Goal: Transaction & Acquisition: Purchase product/service

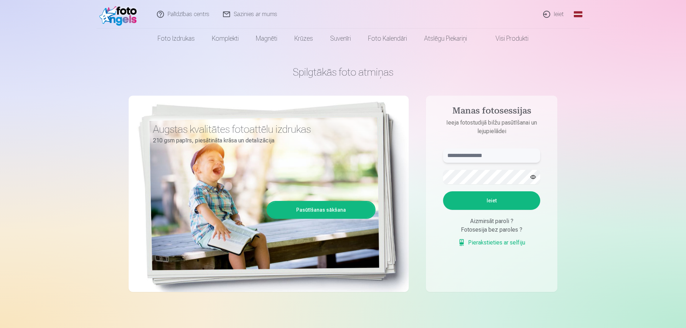
drag, startPoint x: 0, startPoint y: 0, endPoint x: 493, endPoint y: 155, distance: 516.9
click at [493, 155] on input "text" at bounding box center [491, 156] width 97 height 14
type input "**********"
click at [443, 192] on button "Ieiet" at bounding box center [491, 201] width 97 height 19
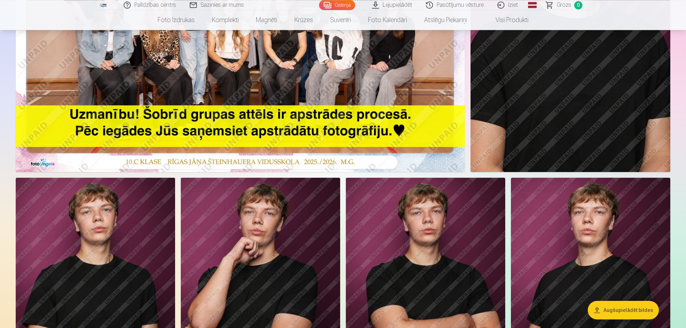
scroll to position [255, 0]
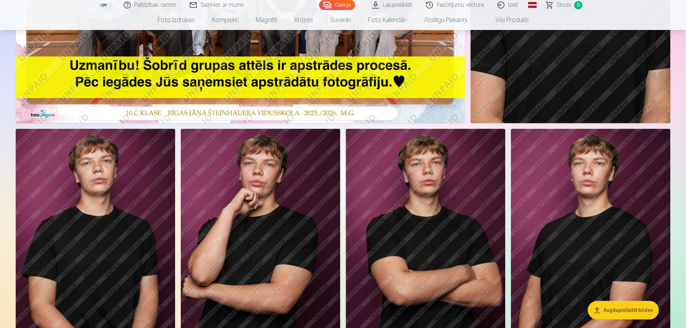
click at [608, 312] on button "Augšupielādēt bildes" at bounding box center [623, 310] width 71 height 19
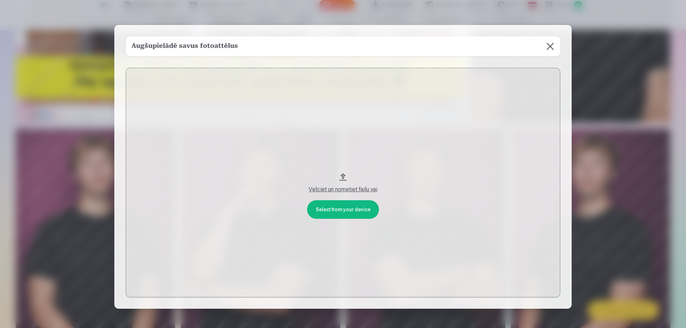
click at [362, 190] on div "Velciet un nometiet failu vai" at bounding box center [343, 189] width 420 height 9
click at [547, 47] on button at bounding box center [550, 46] width 20 height 20
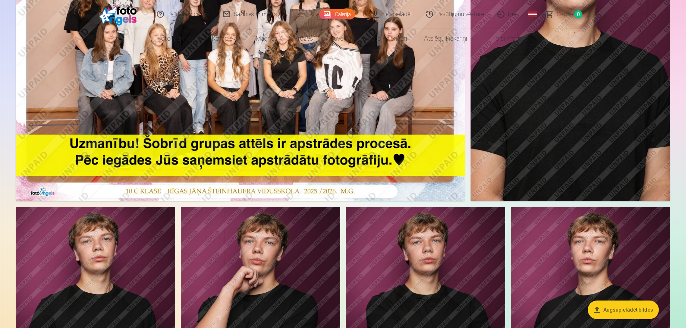
scroll to position [0, 0]
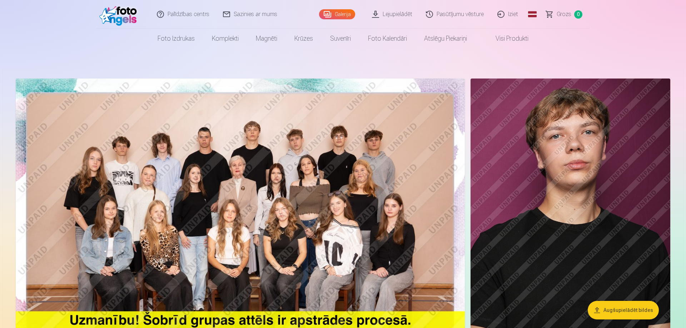
click at [384, 16] on link "Lejupielādēt" at bounding box center [393, 14] width 54 height 29
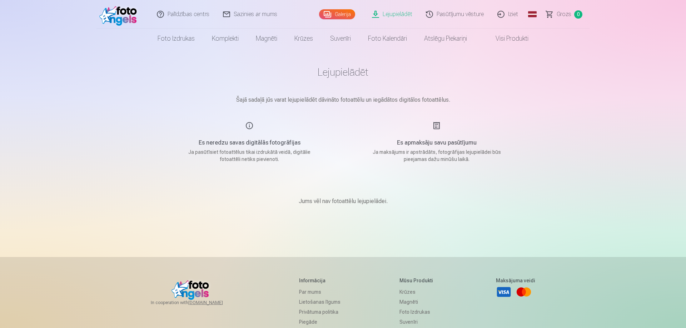
click at [353, 13] on link "Galerija" at bounding box center [337, 14] width 36 height 10
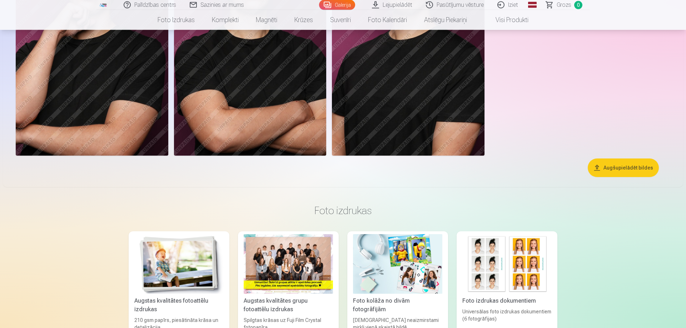
scroll to position [838, 0]
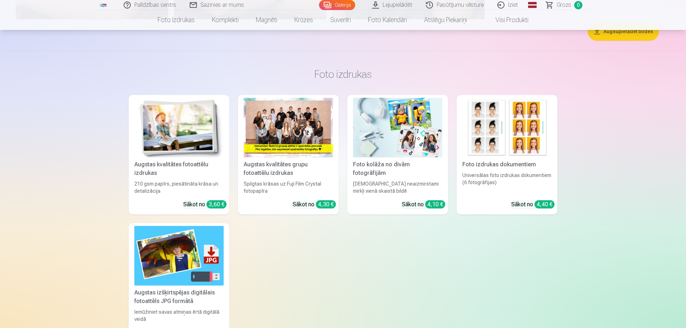
click at [299, 139] on div at bounding box center [288, 128] width 89 height 60
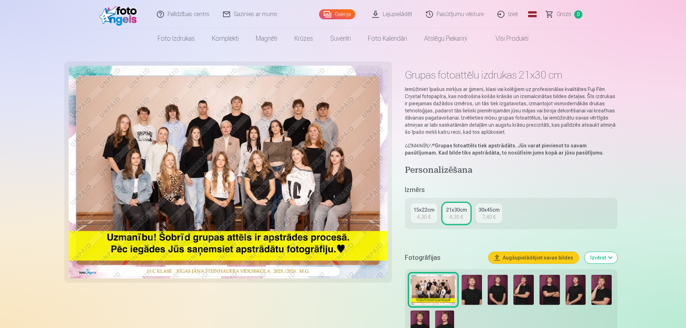
click at [433, 217] on link "15x22cm 4,30 €" at bounding box center [424, 214] width 27 height 20
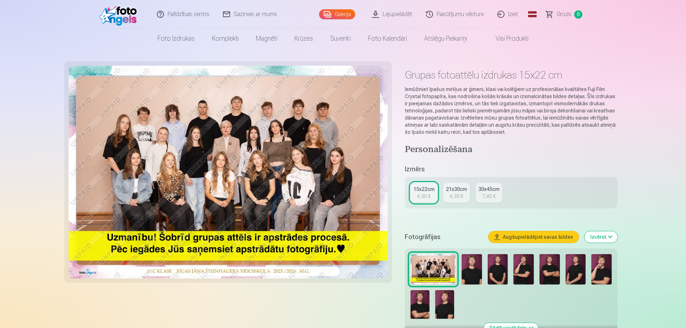
click at [455, 188] on div "21x30cm" at bounding box center [456, 189] width 21 height 7
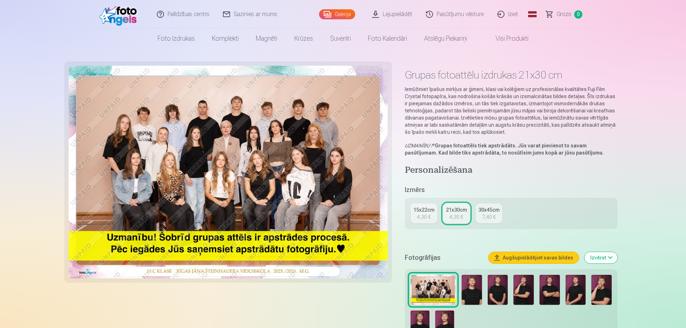
scroll to position [182, 0]
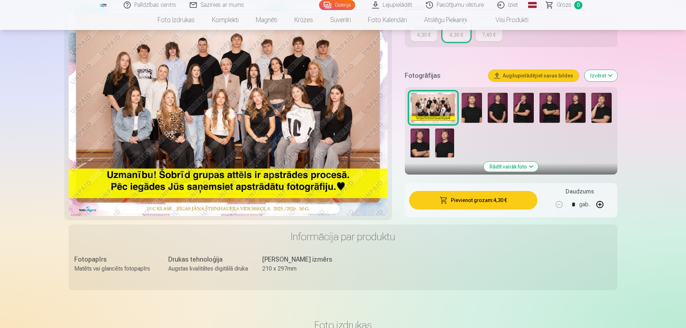
click at [492, 202] on button "Pievienot grozam : 4,30 €" at bounding box center [473, 200] width 128 height 19
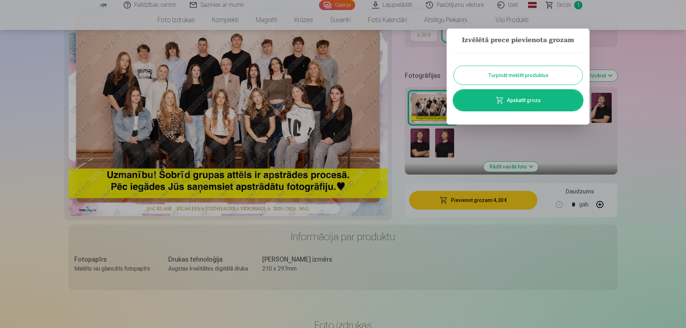
click at [527, 76] on button "Turpināt meklēt produktus" at bounding box center [518, 75] width 129 height 19
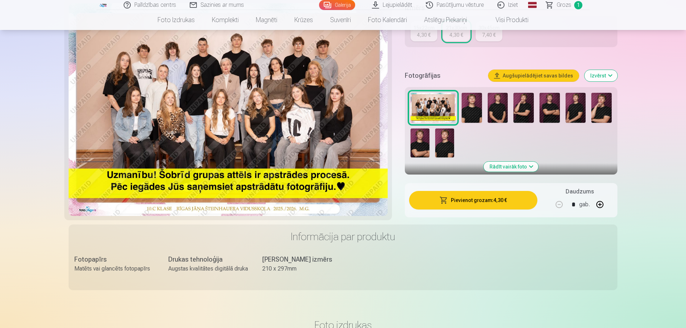
click at [515, 168] on button "Rādīt vairāk foto" at bounding box center [511, 167] width 55 height 10
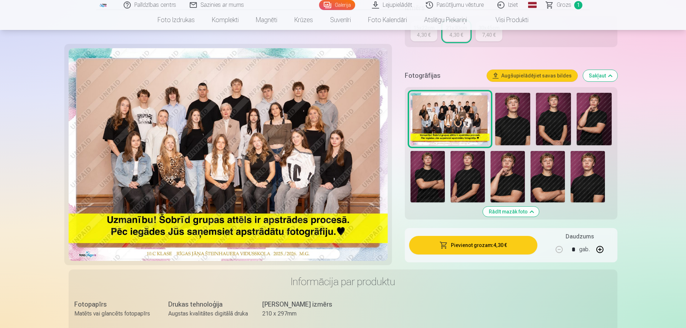
click at [426, 185] on img at bounding box center [428, 176] width 34 height 51
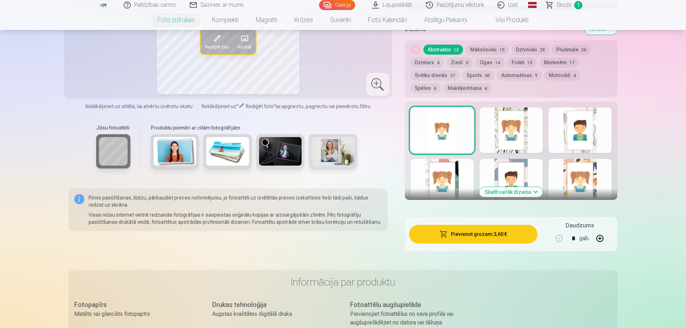
scroll to position [364, 0]
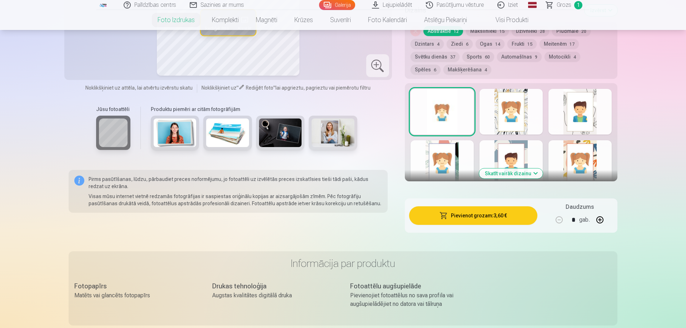
click at [530, 172] on button "Skatīt vairāk dizainu" at bounding box center [511, 174] width 64 height 10
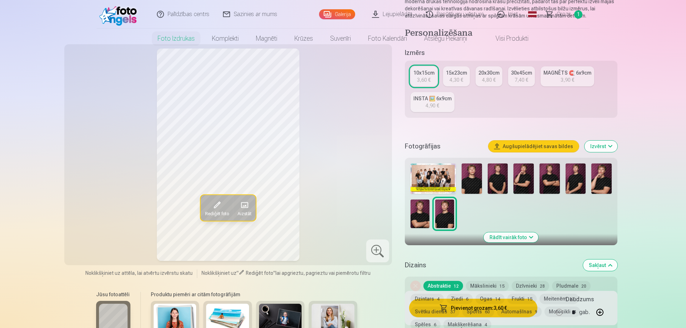
scroll to position [0, 0]
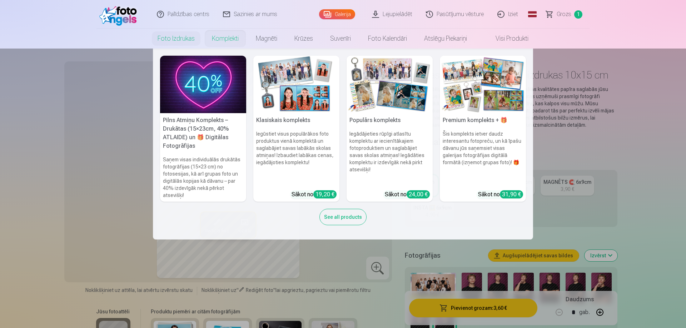
click at [235, 42] on link "Komplekti" at bounding box center [225, 39] width 44 height 20
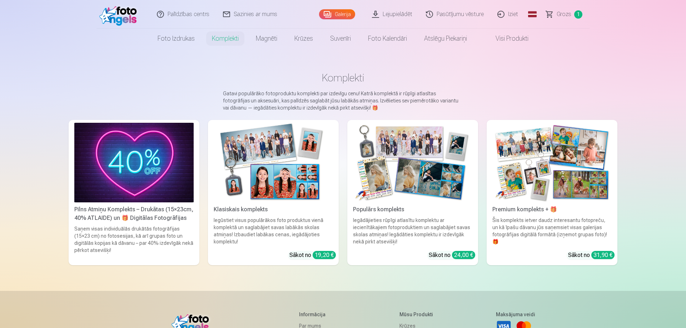
click at [278, 162] on img at bounding box center [273, 163] width 119 height 80
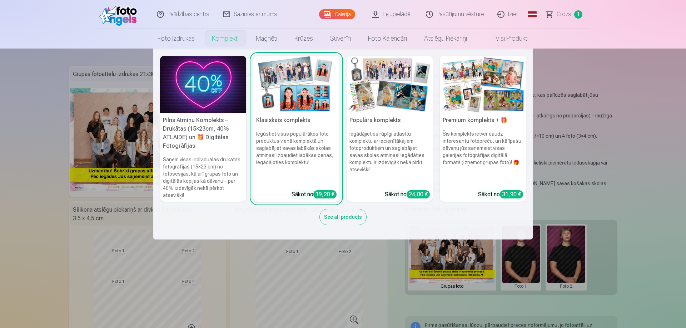
click at [220, 43] on link "Komplekti" at bounding box center [225, 39] width 44 height 20
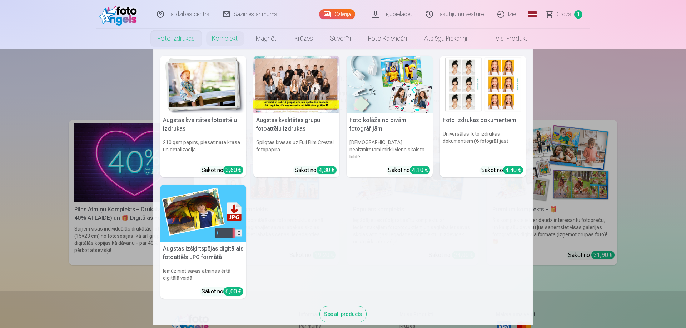
click at [389, 96] on img at bounding box center [390, 85] width 86 height 58
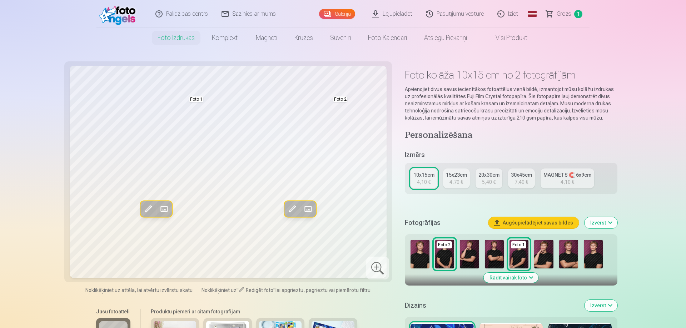
scroll to position [109, 0]
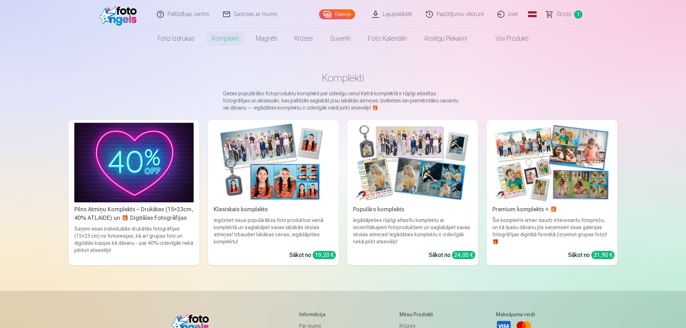
click at [419, 169] on img at bounding box center [412, 163] width 119 height 80
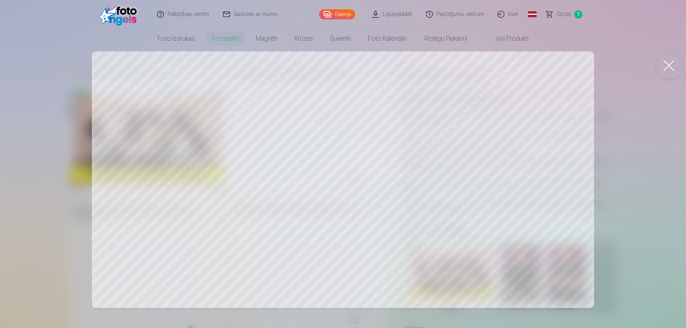
click at [376, 172] on div at bounding box center [343, 164] width 686 height 328
click at [612, 250] on div at bounding box center [343, 164] width 686 height 328
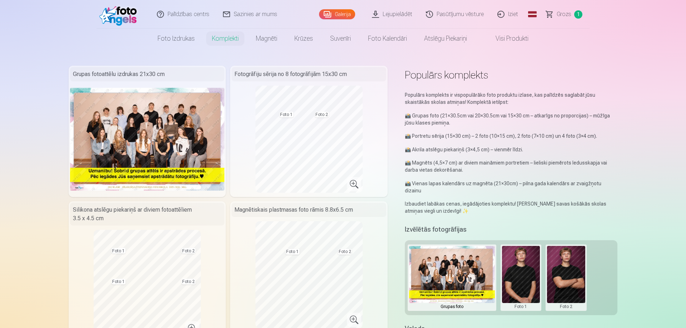
click at [419, 139] on p "📸 Portretu sērija (15×30 cm) – 2 foto (10×15 cm), 2 foto (7×10 cm) un 4 foto (3…" at bounding box center [511, 136] width 213 height 7
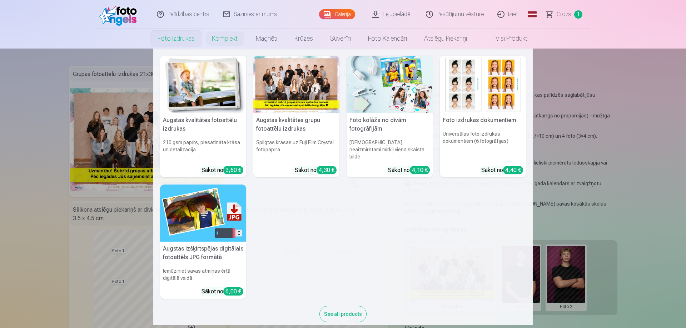
click at [199, 111] on img at bounding box center [203, 85] width 86 height 58
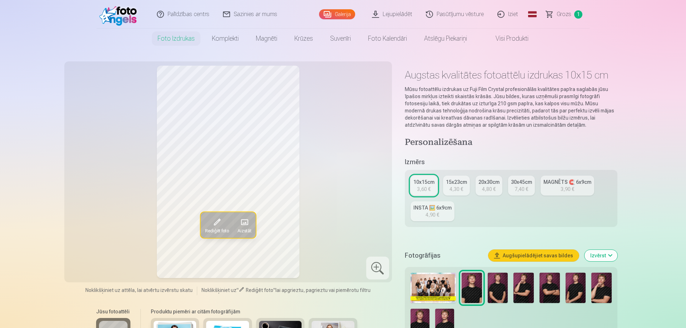
click at [520, 38] on link "Visi produkti" at bounding box center [506, 39] width 61 height 20
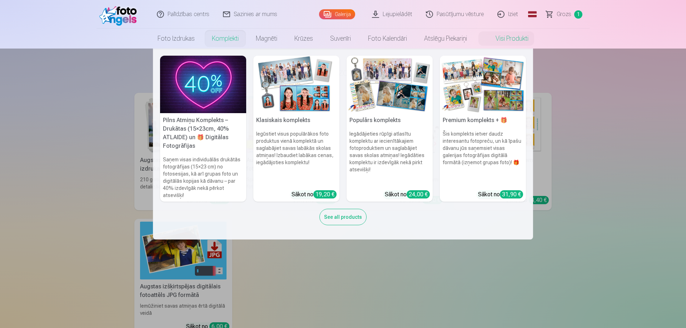
click at [335, 218] on div "See all products" at bounding box center [342, 217] width 47 height 16
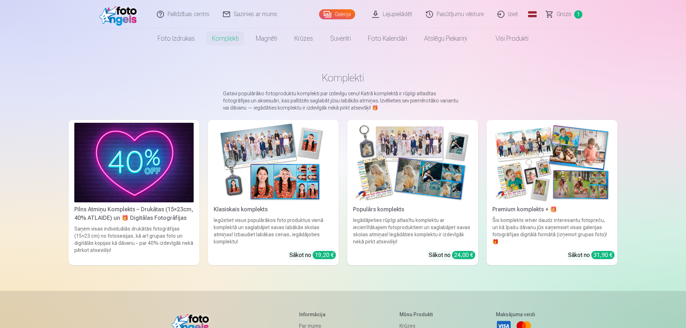
click at [291, 171] on img at bounding box center [273, 163] width 119 height 80
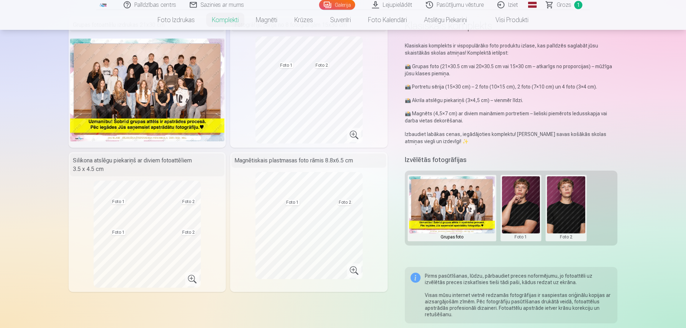
scroll to position [36, 0]
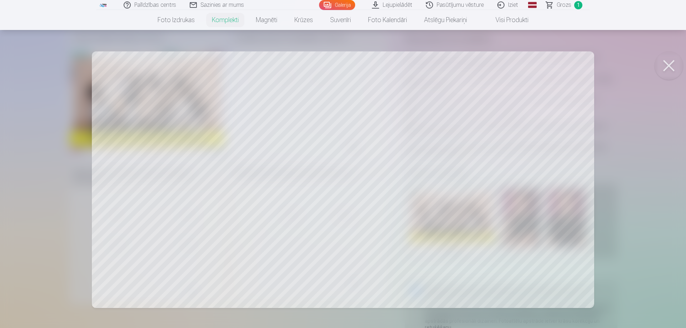
click at [336, 121] on div at bounding box center [343, 164] width 686 height 328
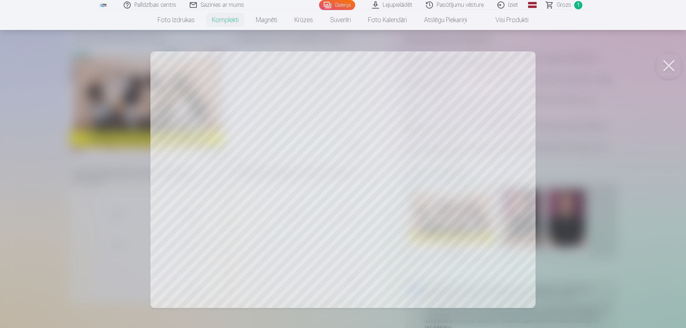
click at [266, 249] on div at bounding box center [343, 164] width 686 height 328
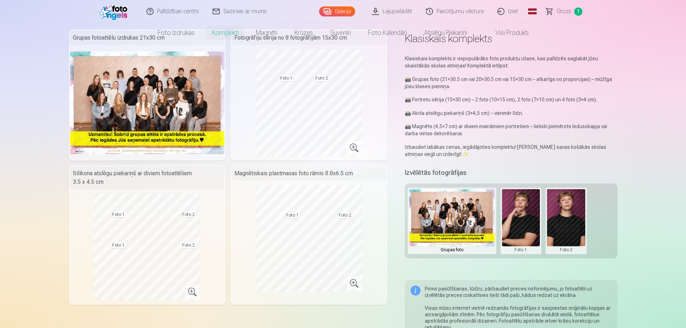
scroll to position [0, 0]
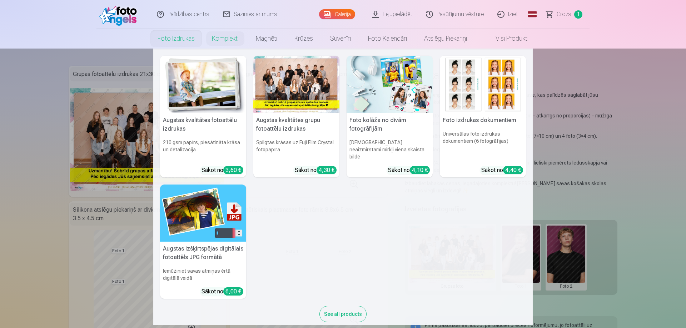
click at [371, 110] on img at bounding box center [390, 85] width 86 height 58
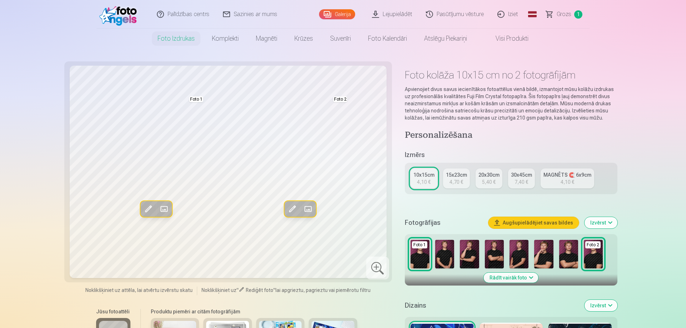
click at [494, 258] on img at bounding box center [494, 254] width 19 height 29
click at [417, 258] on img at bounding box center [420, 254] width 19 height 29
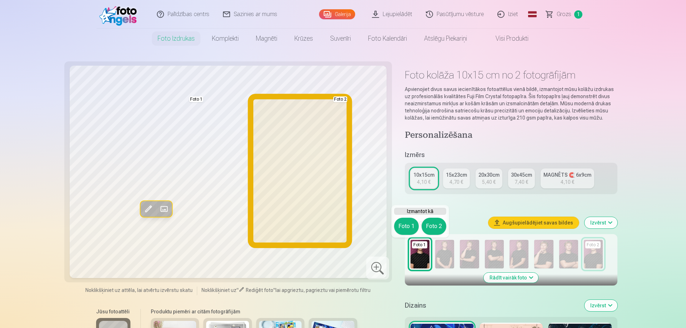
click at [442, 227] on button "Foto 2" at bounding box center [434, 226] width 25 height 17
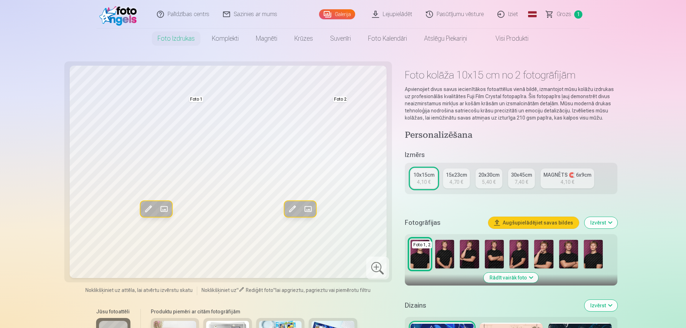
click at [493, 261] on img at bounding box center [494, 254] width 19 height 29
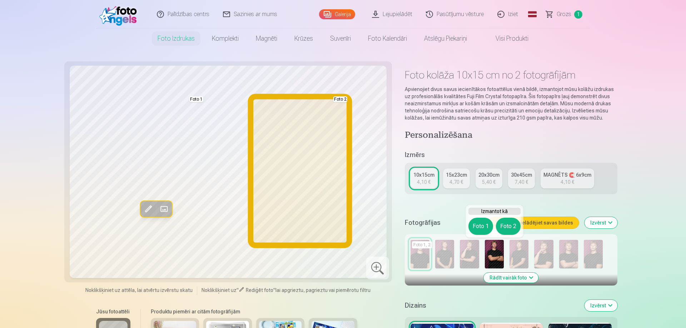
click at [503, 222] on button "Foto 2" at bounding box center [508, 226] width 25 height 17
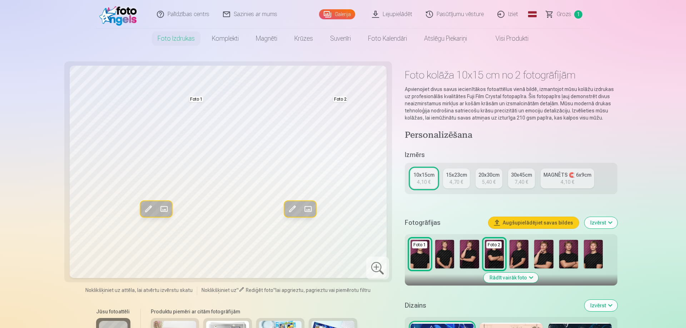
click at [562, 262] on img at bounding box center [568, 254] width 19 height 29
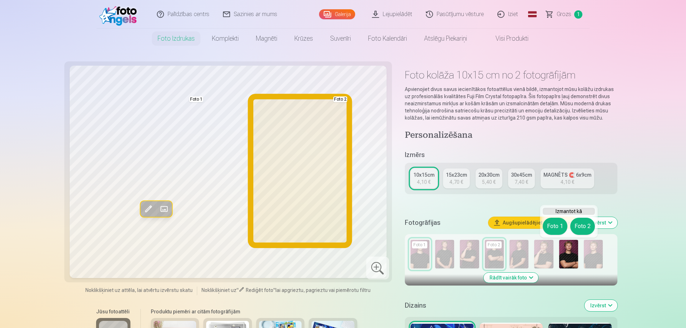
click at [581, 225] on button "Foto 2" at bounding box center [582, 226] width 25 height 17
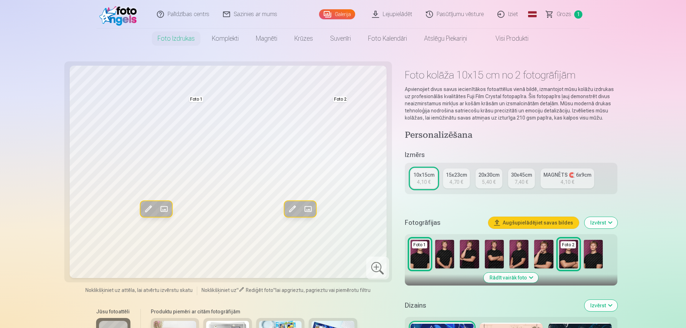
click at [515, 261] on img at bounding box center [519, 254] width 19 height 29
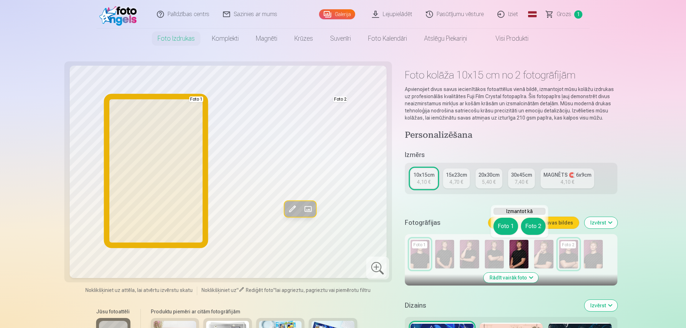
click at [503, 230] on button "Foto 1" at bounding box center [505, 226] width 25 height 17
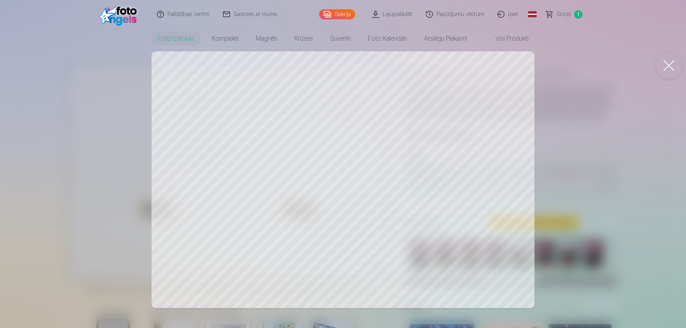
click at [516, 140] on div at bounding box center [343, 164] width 686 height 328
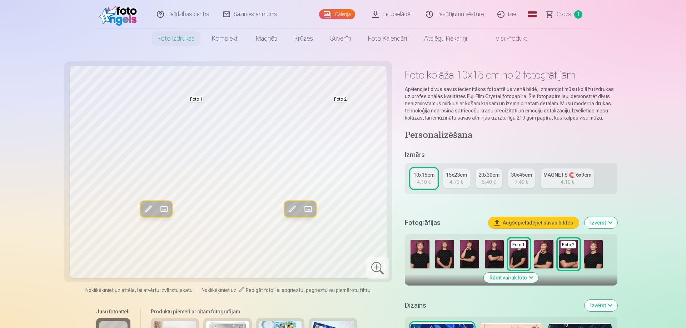
scroll to position [182, 0]
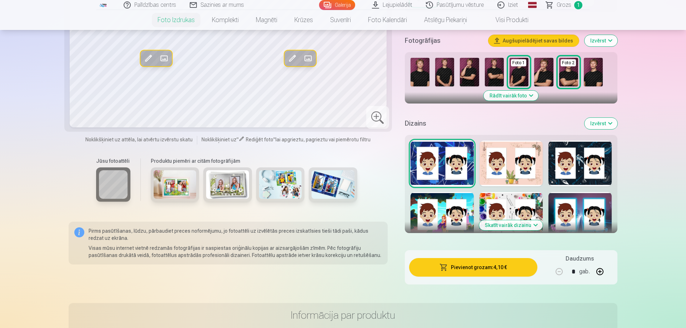
click at [494, 272] on button "Pievienot grozam : 4,10 €" at bounding box center [473, 267] width 128 height 19
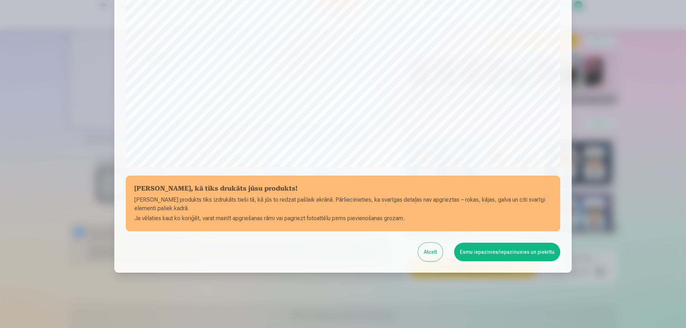
scroll to position [186, 0]
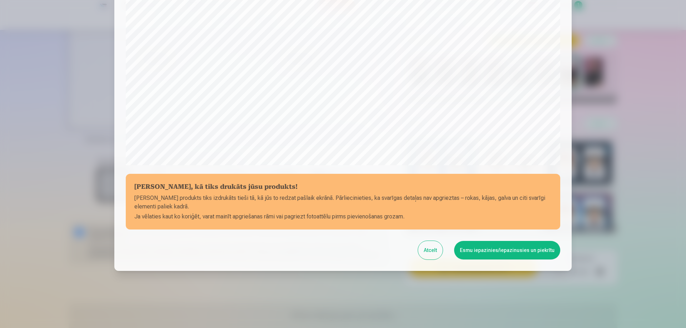
click at [468, 250] on button "Esmu iepazinies/iepazinusies un piekrītu" at bounding box center [507, 250] width 106 height 19
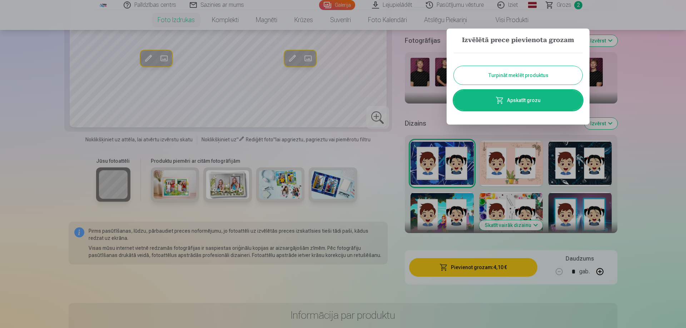
click at [525, 99] on link "Apskatīt grozu" at bounding box center [518, 100] width 129 height 20
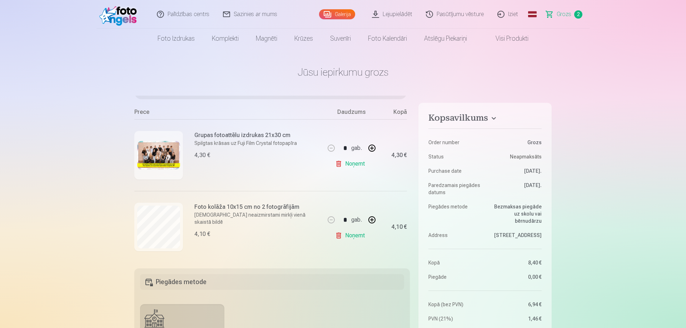
scroll to position [66, 0]
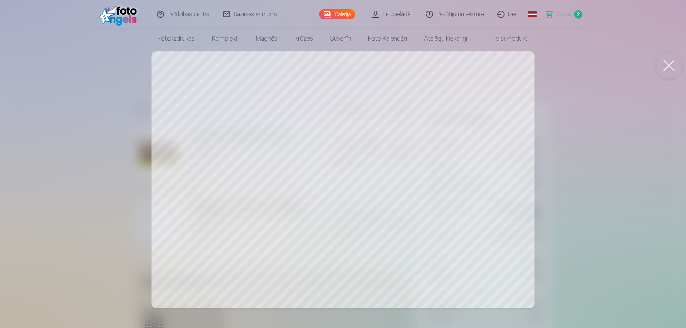
click at [158, 222] on div at bounding box center [343, 164] width 686 height 328
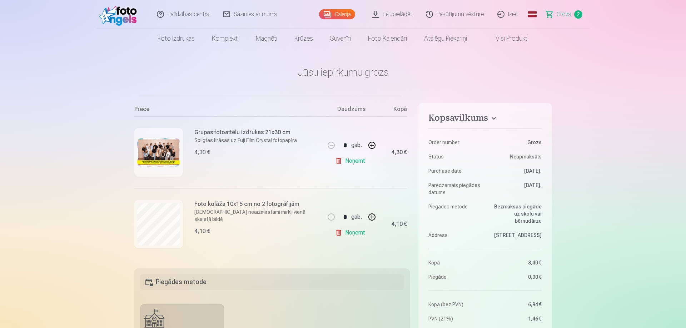
click at [228, 209] on p "[DEMOGRAPHIC_DATA] neaizmirstami mirkļi vienā skaistā bildē" at bounding box center [257, 216] width 126 height 14
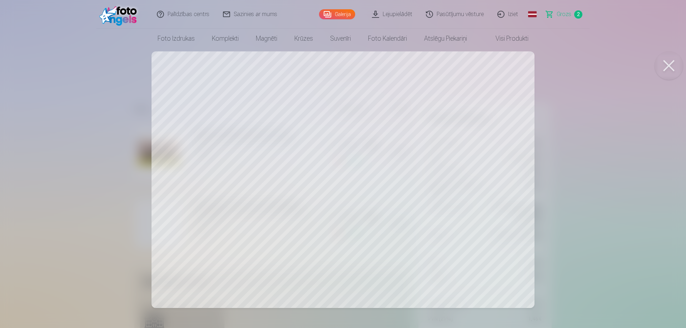
click at [385, 149] on div at bounding box center [343, 164] width 686 height 328
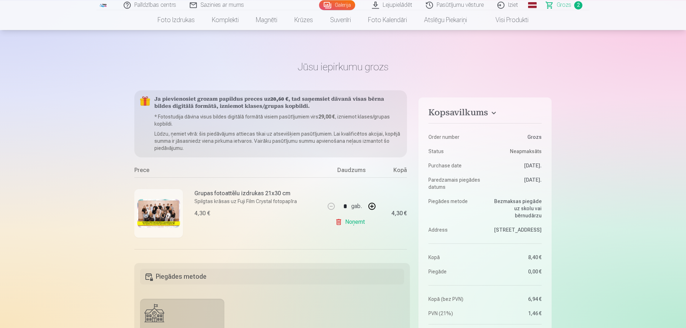
scroll to position [0, 0]
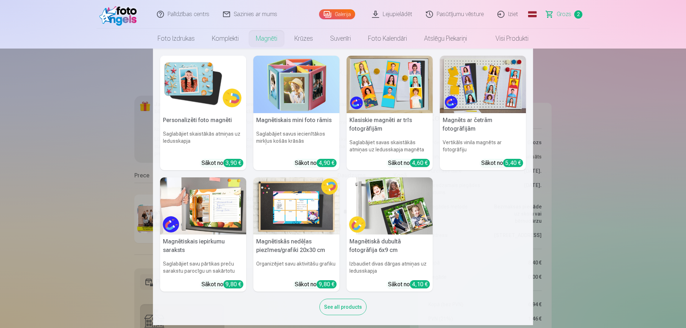
click at [270, 38] on link "Magnēti" at bounding box center [266, 39] width 39 height 20
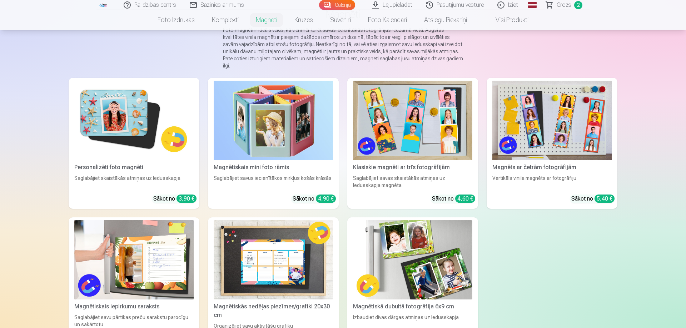
scroll to position [36, 0]
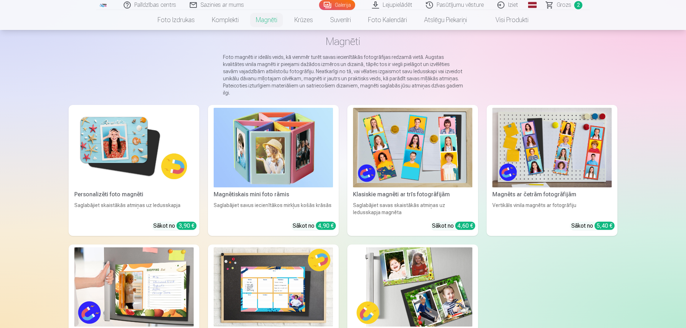
click at [422, 149] on img at bounding box center [412, 148] width 119 height 80
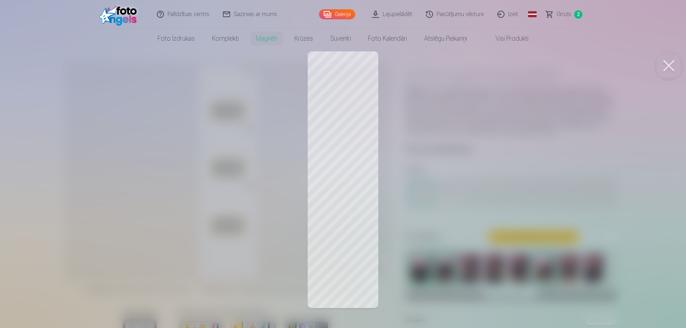
click at [350, 238] on div at bounding box center [343, 164] width 686 height 328
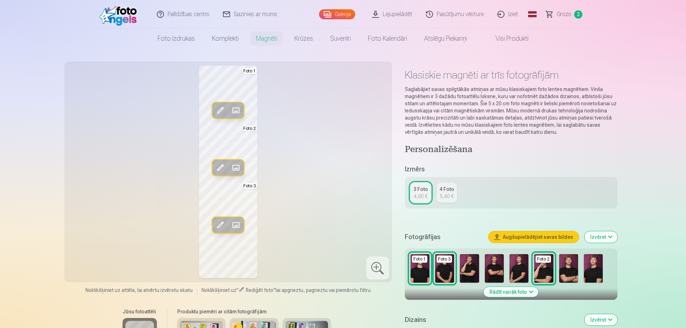
click at [568, 269] on img at bounding box center [568, 268] width 19 height 29
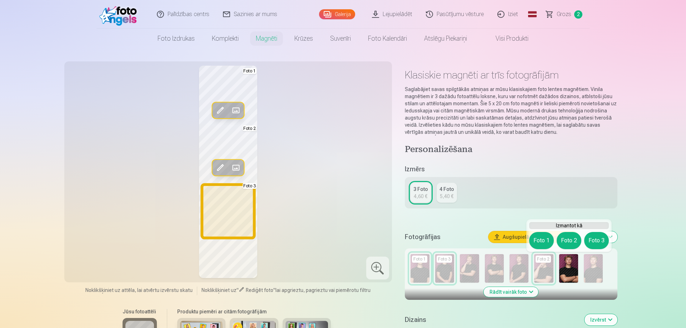
click at [600, 239] on button "Foto 3" at bounding box center [596, 240] width 25 height 17
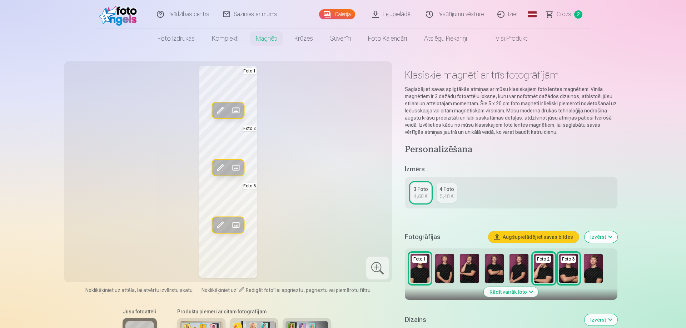
click at [570, 276] on img at bounding box center [568, 268] width 19 height 29
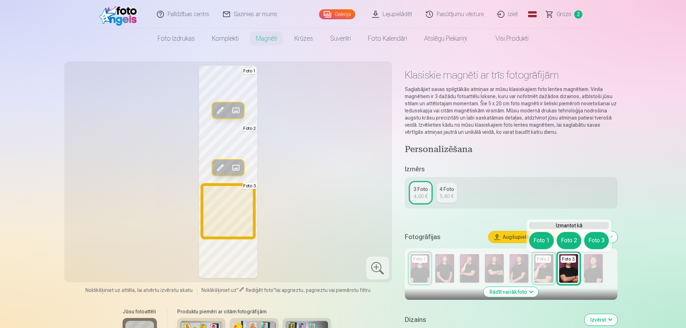
click at [594, 239] on button "Foto 3" at bounding box center [596, 240] width 25 height 17
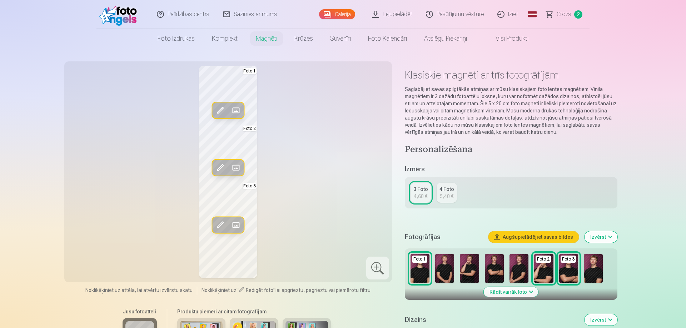
click at [497, 274] on img at bounding box center [494, 268] width 19 height 29
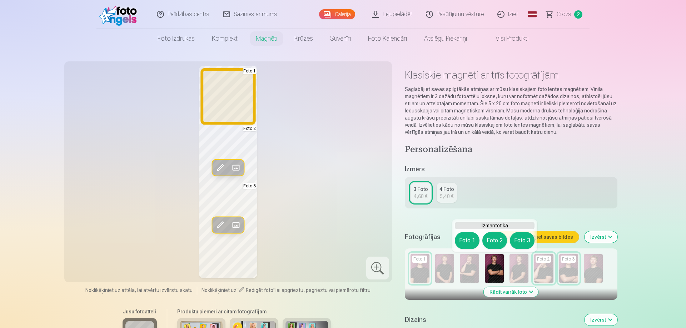
click at [463, 241] on button "Foto 1" at bounding box center [467, 240] width 25 height 17
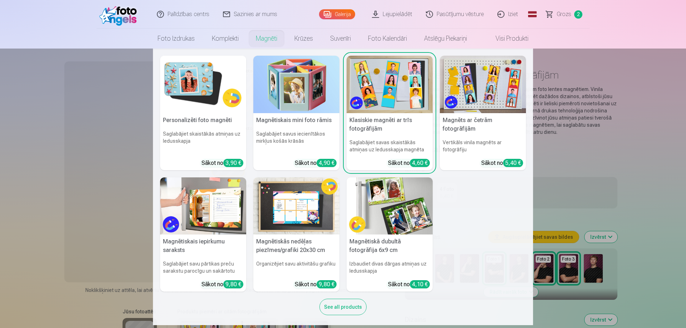
click at [273, 38] on link "Magnēti" at bounding box center [266, 39] width 39 height 20
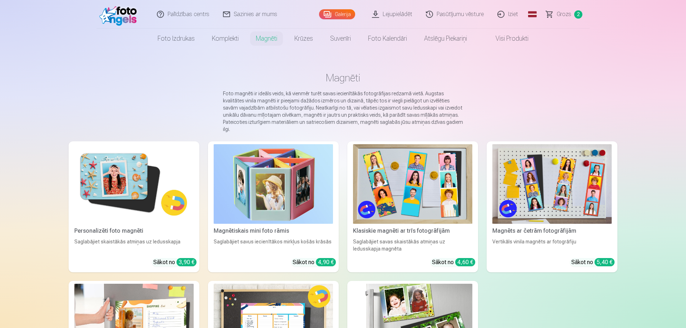
click at [152, 187] on img at bounding box center [133, 184] width 119 height 80
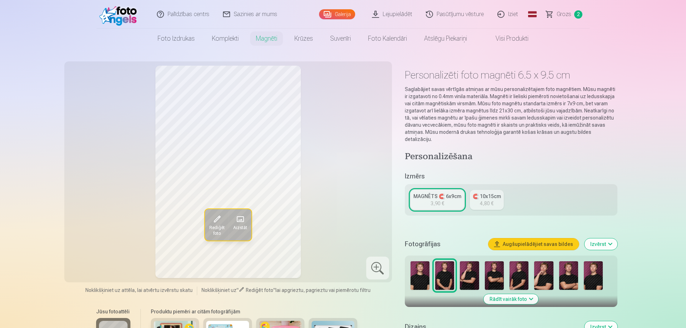
click at [575, 273] on img at bounding box center [568, 276] width 19 height 29
click at [436, 200] on div "3,90 €" at bounding box center [438, 203] width 14 height 7
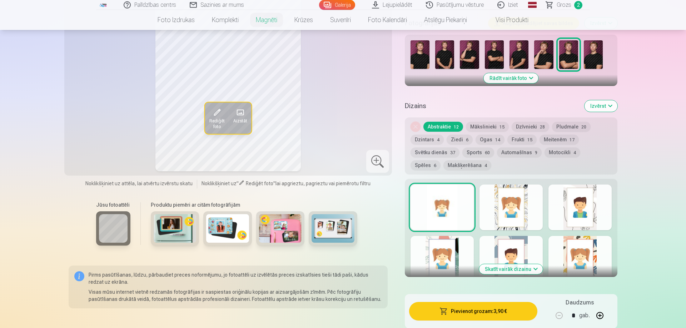
scroll to position [255, 0]
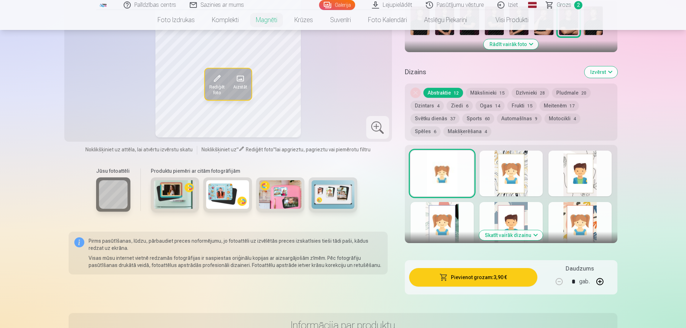
click at [513, 208] on div at bounding box center [511, 225] width 63 height 46
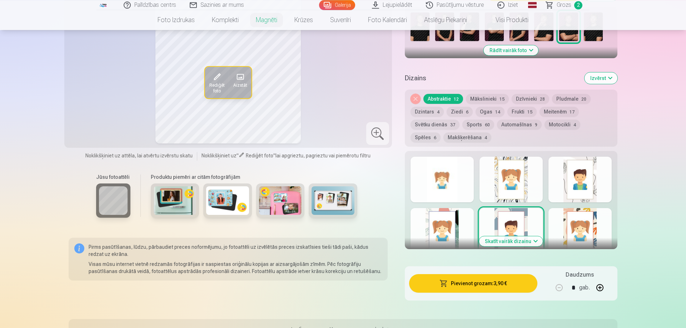
scroll to position [109, 0]
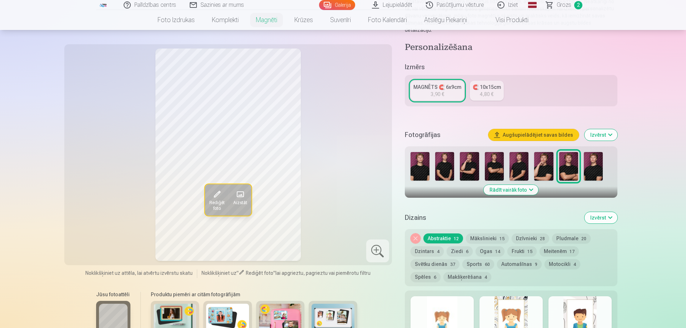
click at [571, 306] on div at bounding box center [580, 320] width 63 height 46
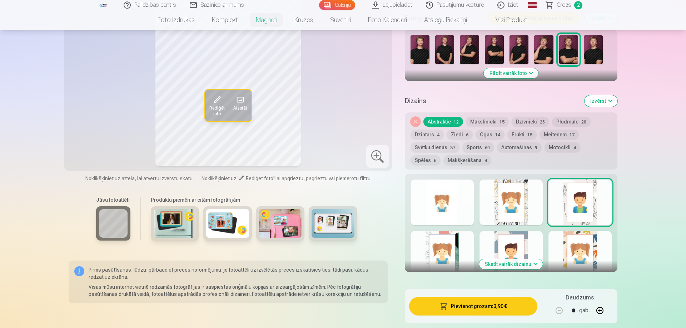
scroll to position [255, 0]
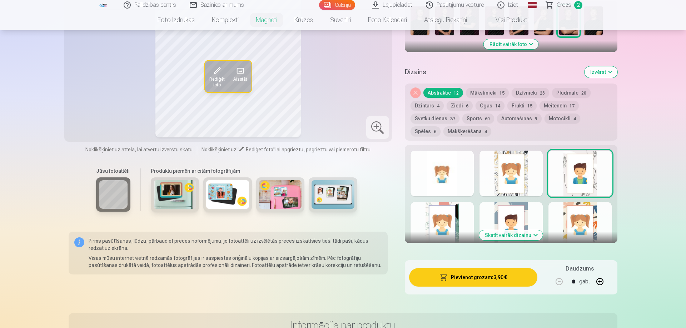
click at [504, 230] on button "Skatīt vairāk dizainu" at bounding box center [511, 235] width 64 height 10
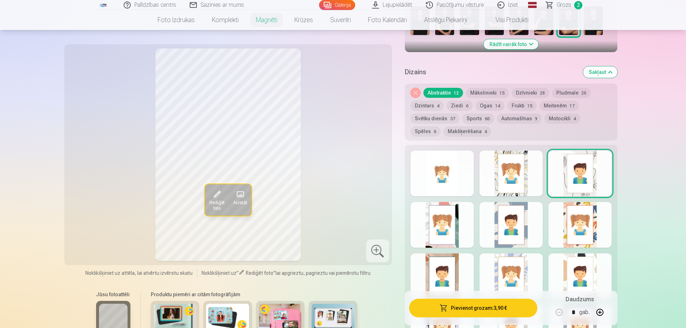
click at [438, 174] on div at bounding box center [442, 174] width 63 height 46
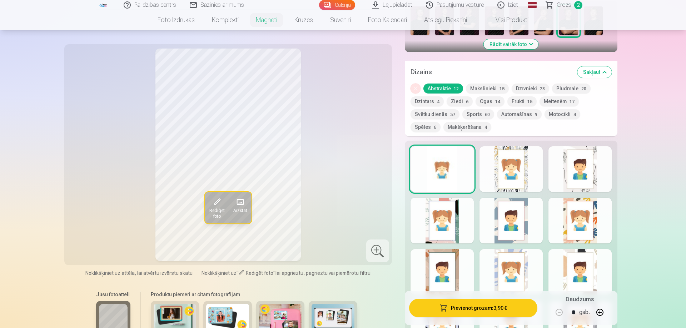
scroll to position [401, 0]
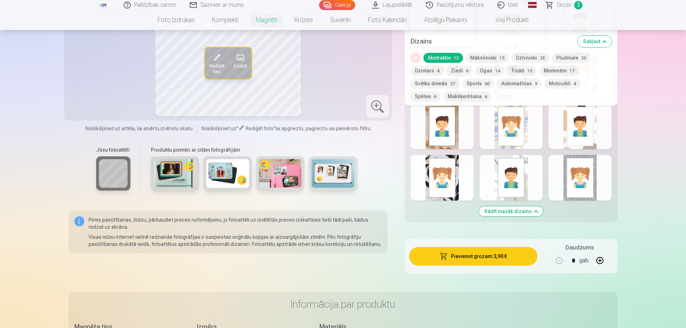
click at [467, 250] on button "Pievienot grozam : 3,90 €" at bounding box center [473, 256] width 128 height 19
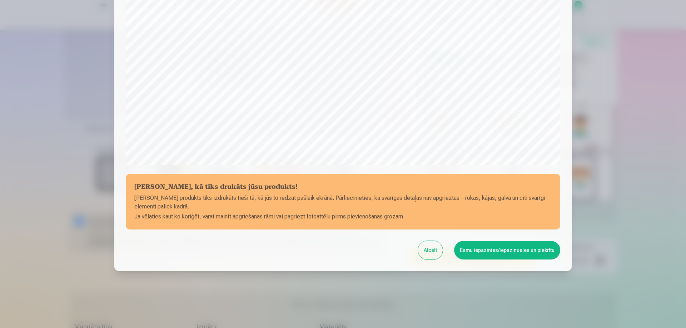
scroll to position [0, 0]
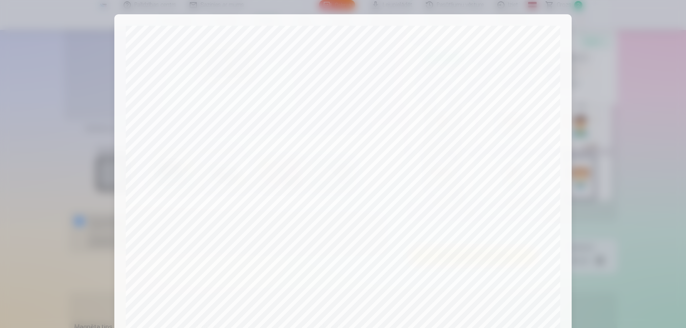
click at [600, 40] on div at bounding box center [343, 164] width 686 height 328
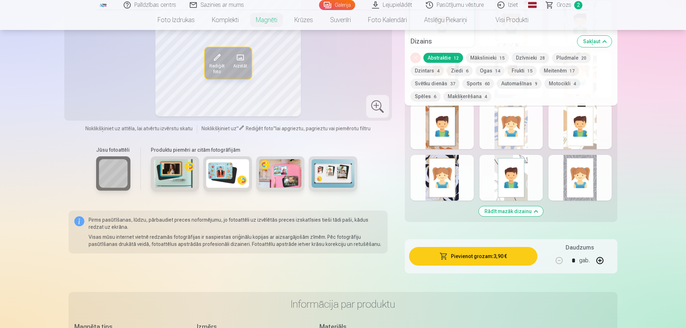
drag, startPoint x: 605, startPoint y: 103, endPoint x: 607, endPoint y: 109, distance: 6.3
click at [606, 103] on div "Noņemiet dizainu Abstraktie 12 Mākslinieki 15 Dzīvnieki 28 Pludmale 20 Dzintars…" at bounding box center [511, 79] width 213 height 53
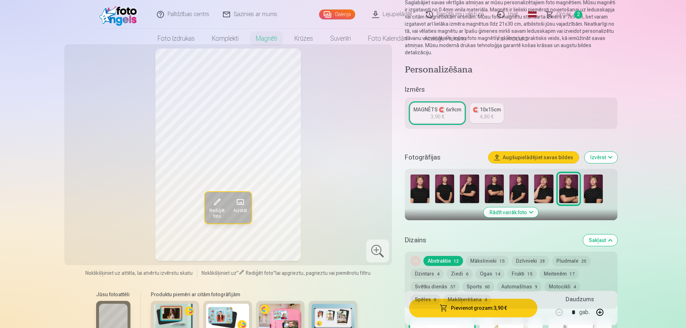
scroll to position [219, 0]
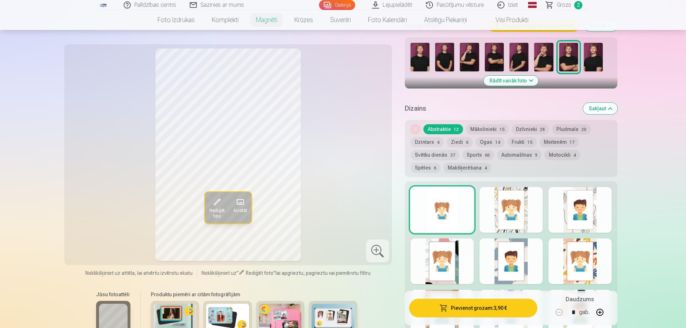
click at [471, 311] on button "Pievienot grozam : 3,90 €" at bounding box center [473, 308] width 128 height 19
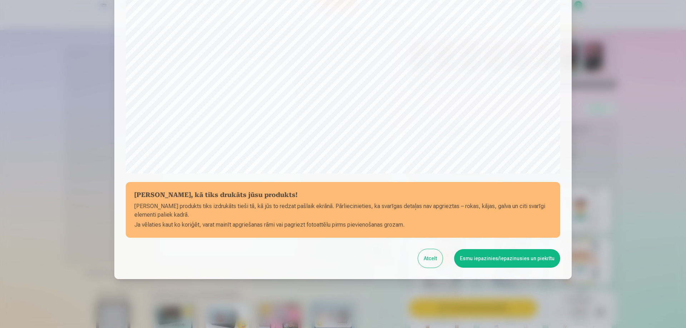
scroll to position [186, 0]
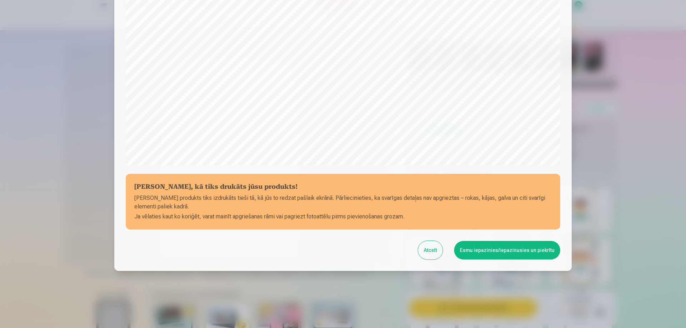
click at [485, 251] on button "Esmu iepazinies/iepazinusies un piekrītu" at bounding box center [507, 250] width 106 height 19
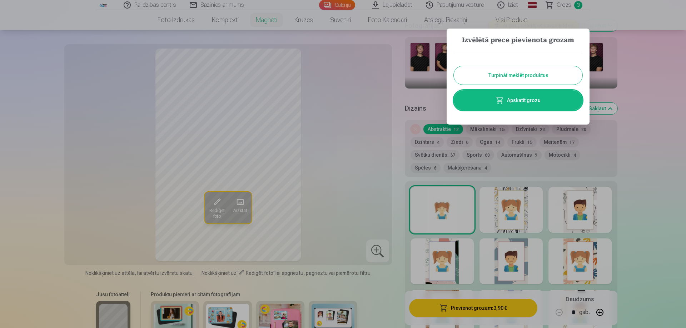
click at [533, 98] on link "Apskatīt grozu" at bounding box center [518, 100] width 129 height 20
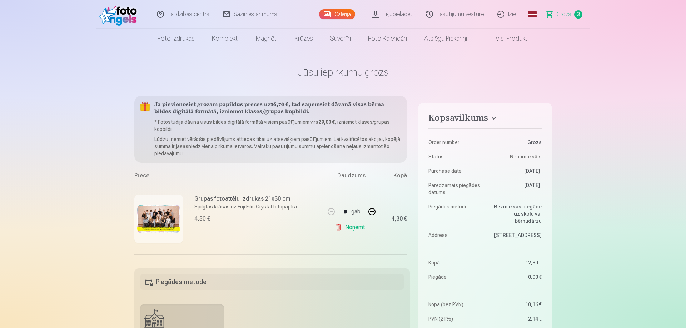
scroll to position [138, 0]
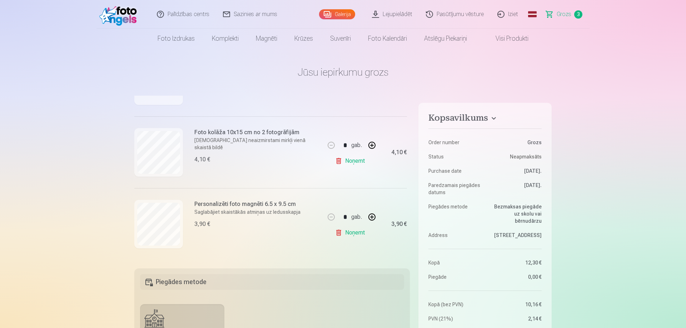
click at [181, 151] on div at bounding box center [158, 152] width 49 height 49
click at [220, 135] on h6 "Foto kolāža 10x15 cm no 2 fotogrāfijām" at bounding box center [257, 132] width 126 height 9
click at [293, 137] on div "Foto kolāža 10x15 cm no 2 fotogrāfijām Divi neaizmirstami mirkļi vienā skaistā …" at bounding box center [257, 146] width 126 height 36
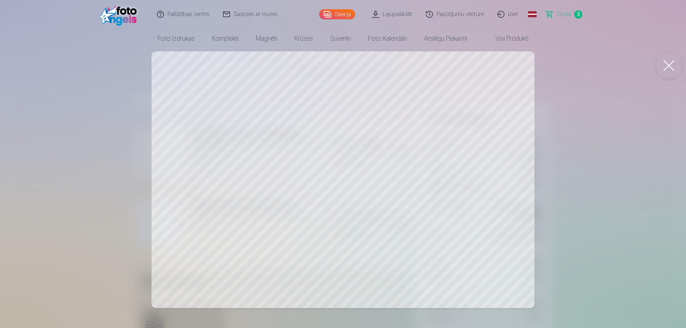
click at [544, 182] on div at bounding box center [343, 164] width 686 height 328
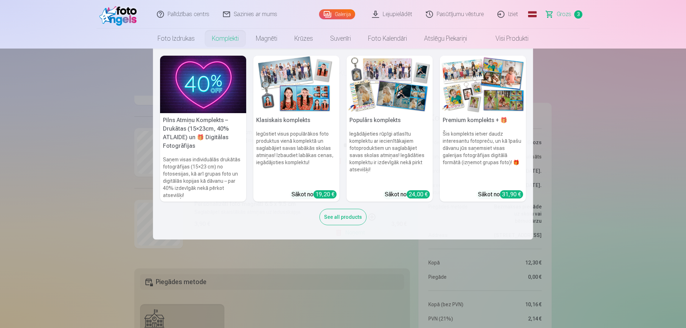
click at [229, 41] on link "Komplekti" at bounding box center [225, 39] width 44 height 20
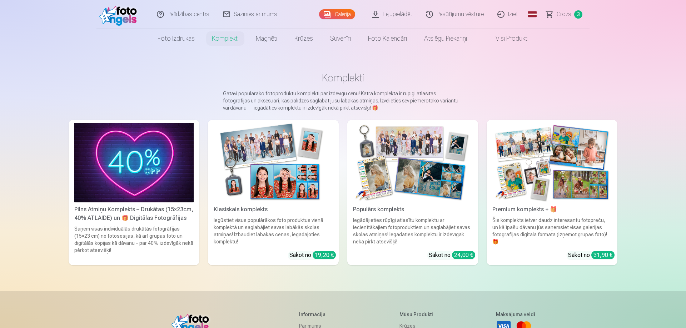
click at [283, 170] on img at bounding box center [273, 163] width 119 height 80
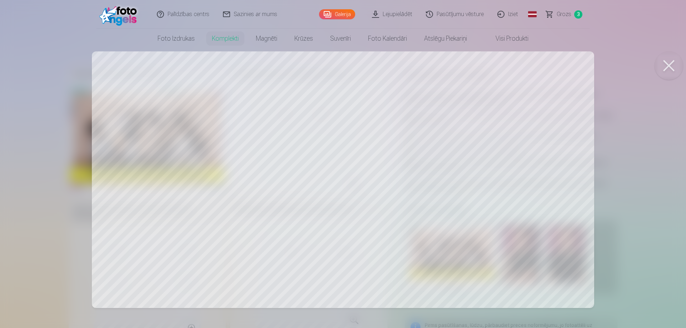
click at [430, 163] on div at bounding box center [343, 164] width 686 height 328
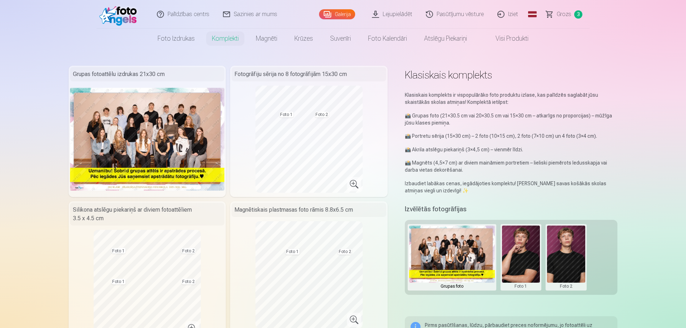
click at [558, 261] on button at bounding box center [566, 258] width 38 height 64
click at [169, 38] on div at bounding box center [343, 164] width 686 height 328
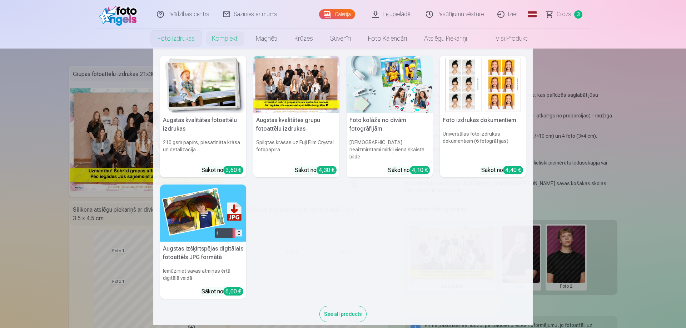
click at [372, 98] on img at bounding box center [390, 85] width 86 height 58
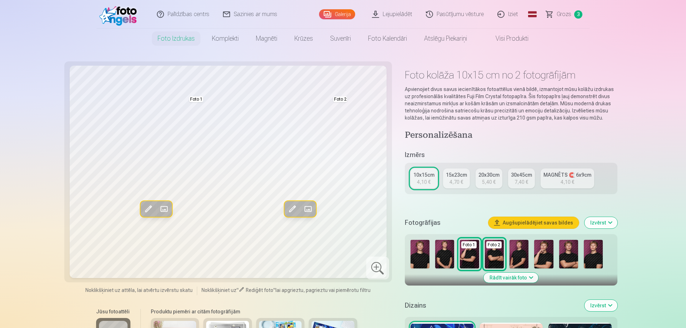
click at [463, 183] on link "15x23cm 4,70 €" at bounding box center [456, 179] width 27 height 20
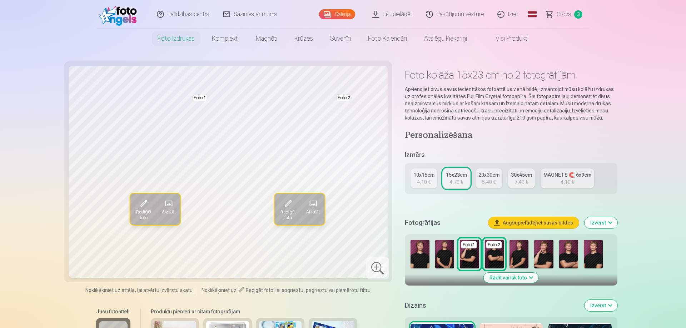
click at [487, 183] on div "5,40 €" at bounding box center [489, 182] width 14 height 7
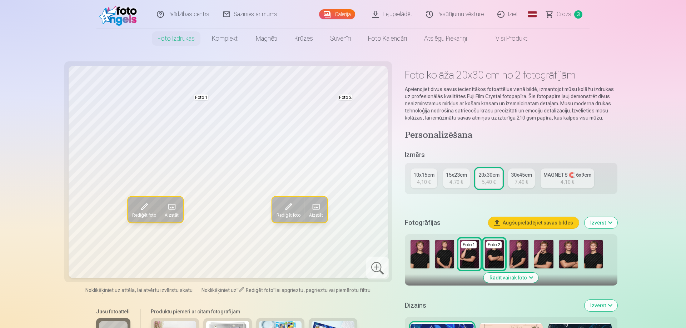
click at [590, 252] on img at bounding box center [593, 254] width 19 height 29
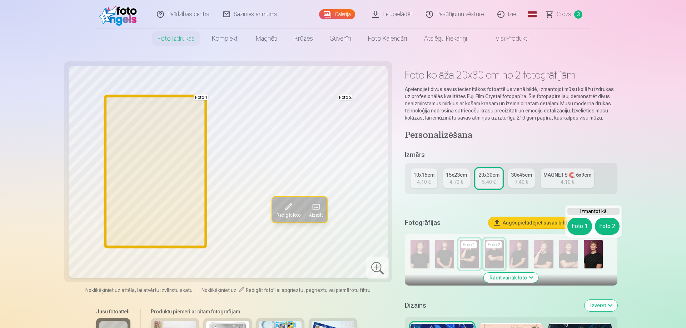
click at [576, 224] on button "Foto 1" at bounding box center [579, 226] width 25 height 17
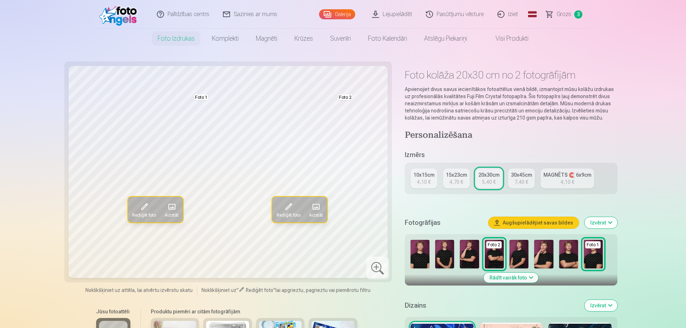
click at [423, 256] on img at bounding box center [420, 254] width 19 height 29
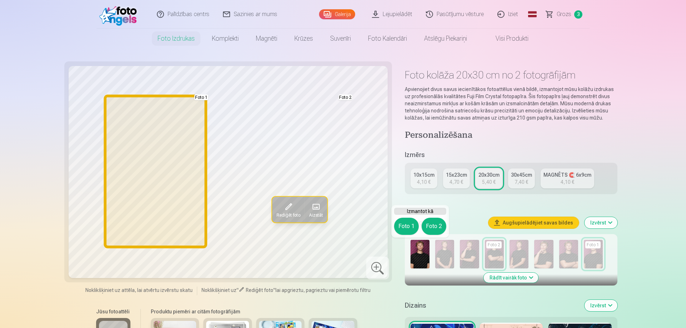
click at [406, 227] on button "Foto 1" at bounding box center [406, 226] width 25 height 17
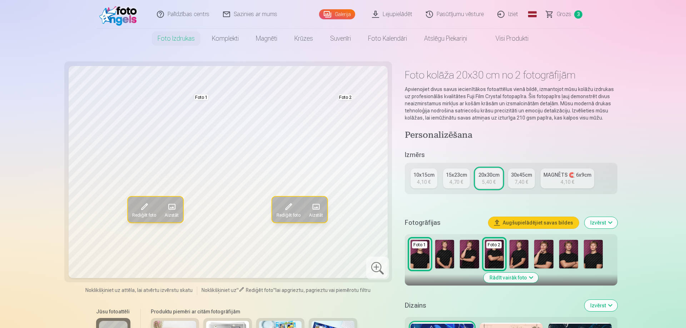
click at [442, 265] on img at bounding box center [444, 254] width 19 height 29
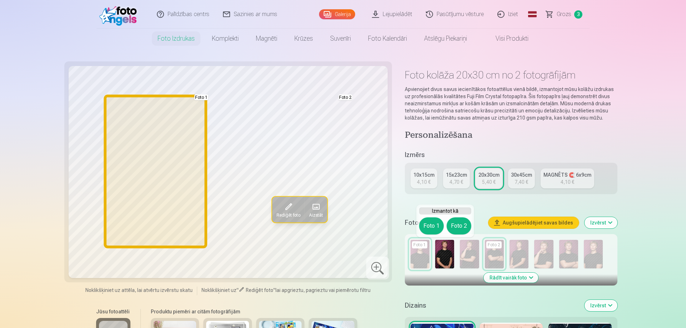
click at [430, 230] on button "Foto 1" at bounding box center [431, 226] width 25 height 17
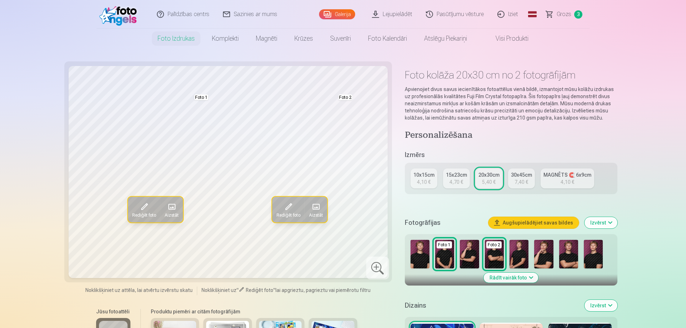
click at [573, 259] on img at bounding box center [568, 254] width 19 height 29
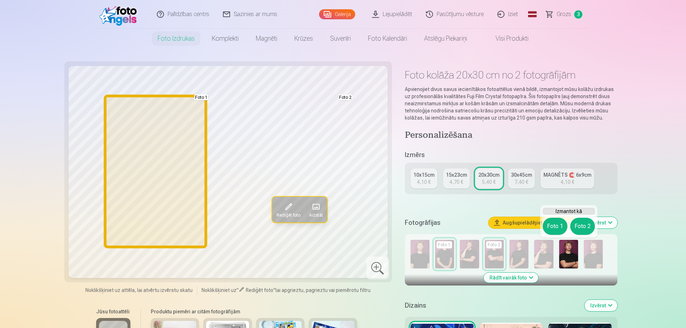
drag, startPoint x: 554, startPoint y: 226, endPoint x: 546, endPoint y: 229, distance: 7.8
click at [554, 226] on button "Foto 1" at bounding box center [555, 226] width 25 height 17
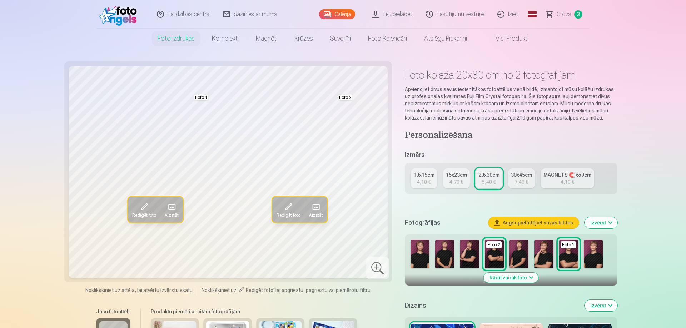
click at [575, 182] on link "MAGNĒTS 🧲 6x9cm 4,10 €" at bounding box center [568, 179] width 54 height 20
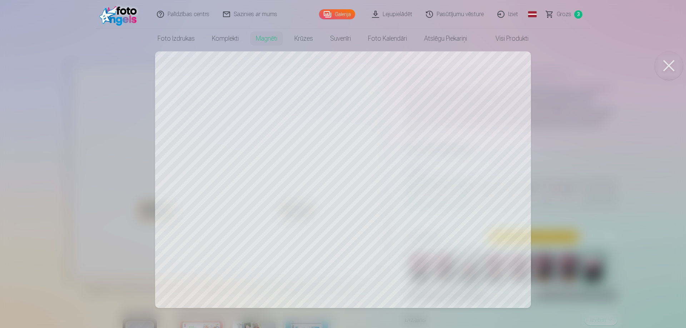
click at [433, 176] on div at bounding box center [343, 164] width 686 height 328
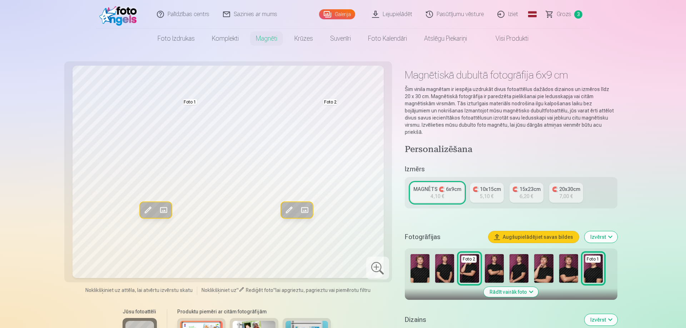
click at [571, 269] on img at bounding box center [568, 268] width 19 height 29
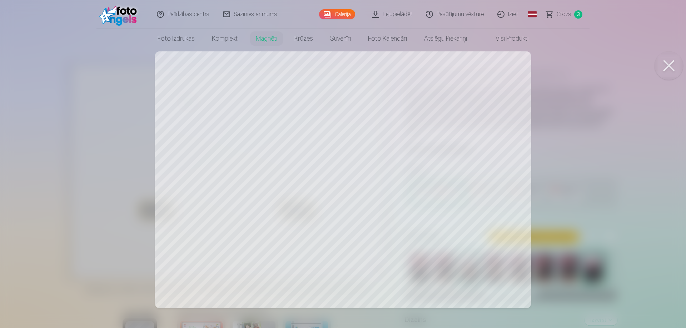
click at [508, 180] on div at bounding box center [343, 164] width 686 height 328
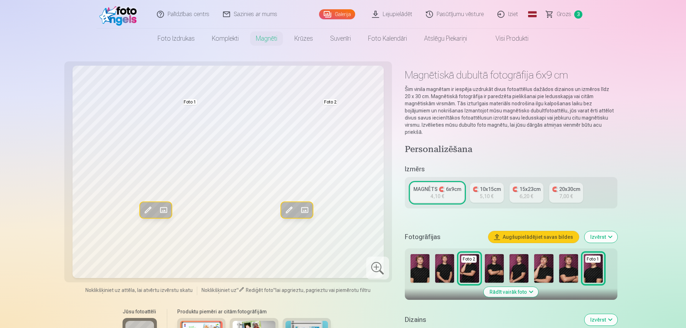
click at [566, 263] on img at bounding box center [568, 268] width 19 height 29
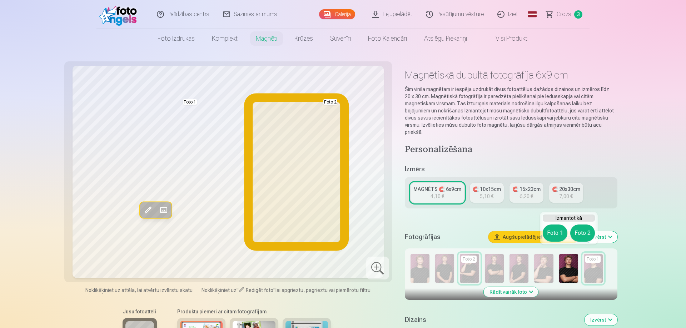
click at [590, 230] on button "Foto 2" at bounding box center [582, 233] width 25 height 17
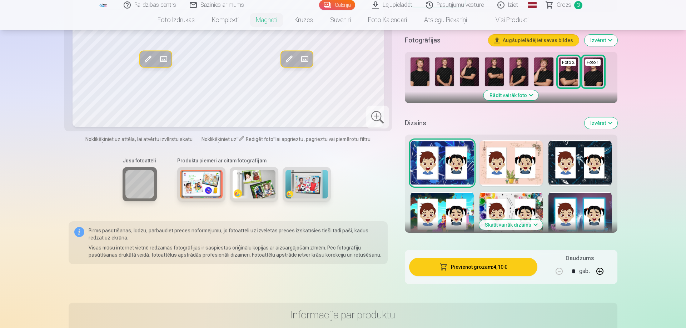
scroll to position [219, 0]
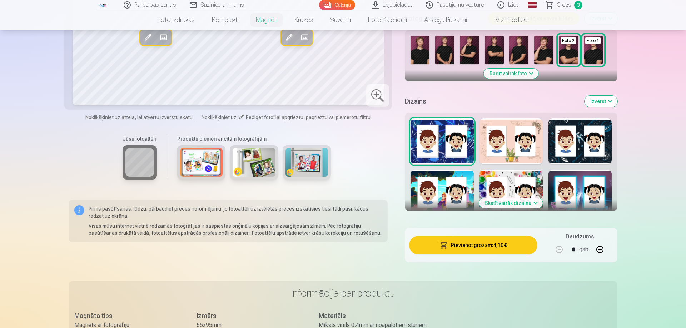
click at [473, 241] on button "Pievienot grozam : 4,10 €" at bounding box center [473, 245] width 128 height 19
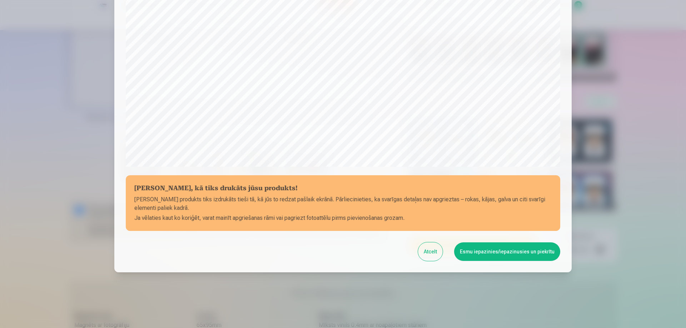
scroll to position [186, 0]
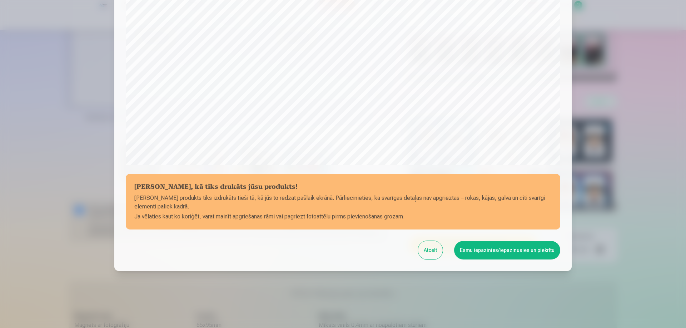
click at [500, 248] on button "Esmu iepazinies/iepazinusies un piekrītu" at bounding box center [507, 250] width 106 height 19
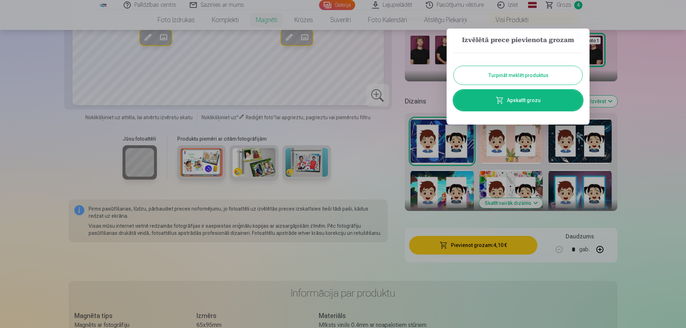
click at [540, 94] on link "Apskatīt grozu" at bounding box center [518, 100] width 129 height 20
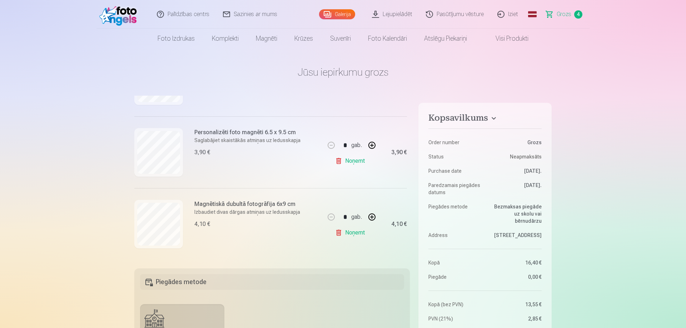
scroll to position [30, 0]
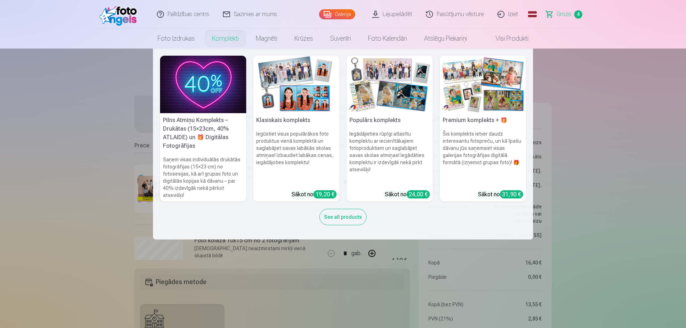
click at [221, 40] on link "Komplekti" at bounding box center [225, 39] width 44 height 20
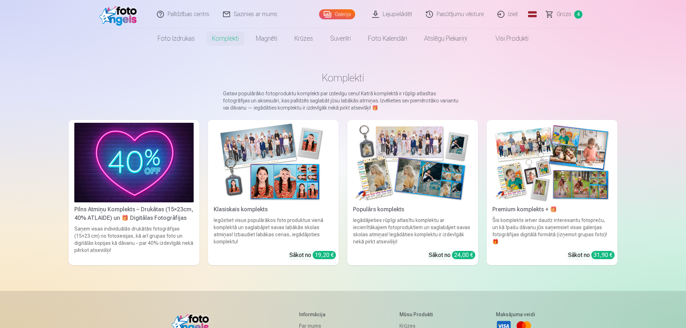
click at [295, 188] on img at bounding box center [273, 163] width 119 height 80
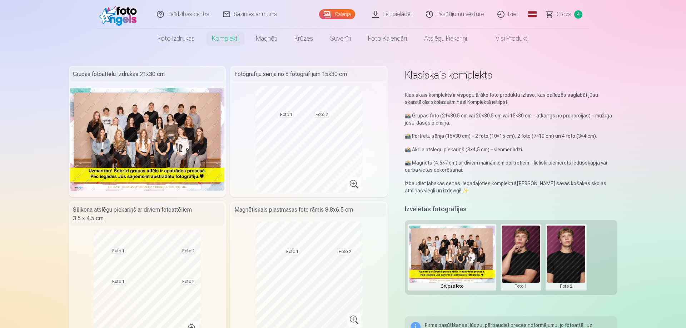
click at [188, 35] on link "Foto izdrukas" at bounding box center [176, 39] width 54 height 20
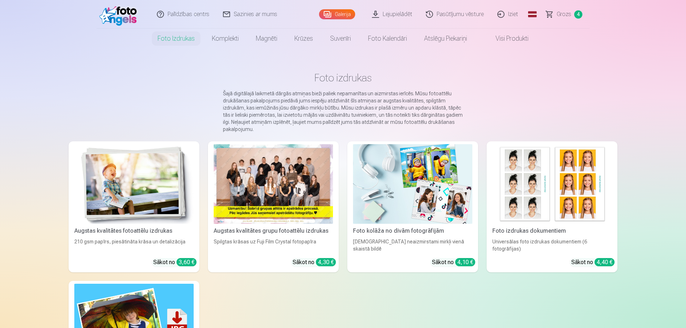
click at [415, 184] on img at bounding box center [412, 184] width 119 height 80
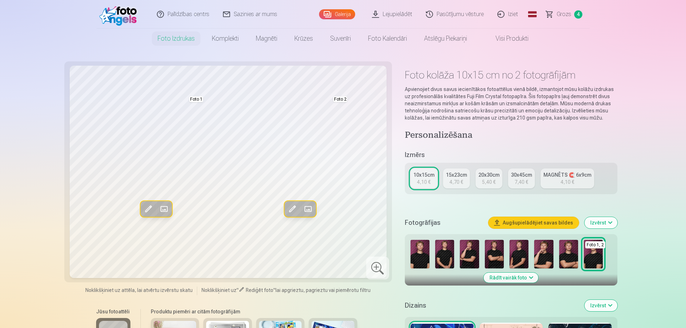
click at [499, 256] on img at bounding box center [494, 254] width 19 height 29
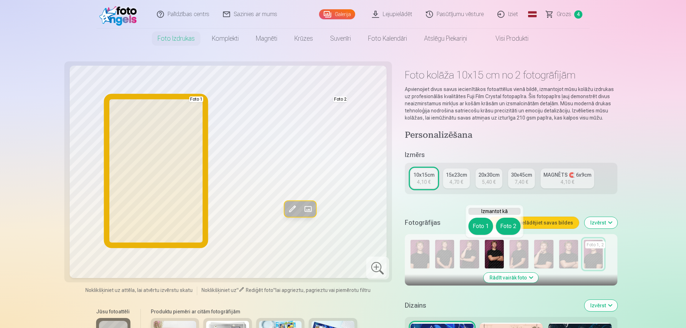
click at [473, 223] on button "Foto 1" at bounding box center [480, 226] width 25 height 17
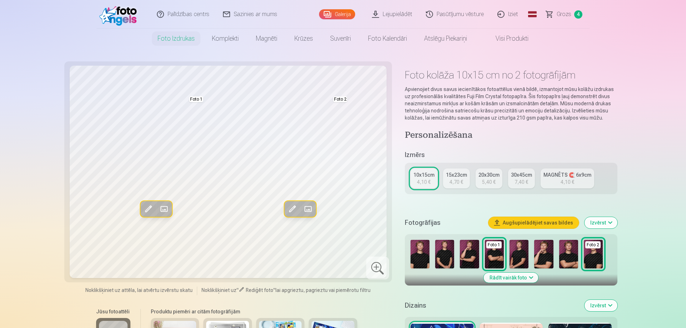
click at [564, 254] on img at bounding box center [568, 254] width 19 height 29
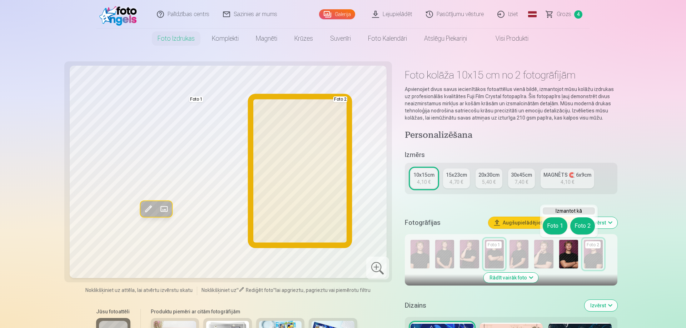
click at [589, 224] on button "Foto 2" at bounding box center [582, 226] width 25 height 17
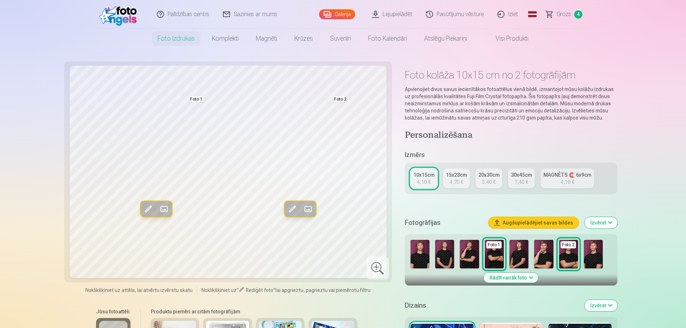
click at [495, 179] on link "20x30cm 5,40 €" at bounding box center [489, 179] width 27 height 20
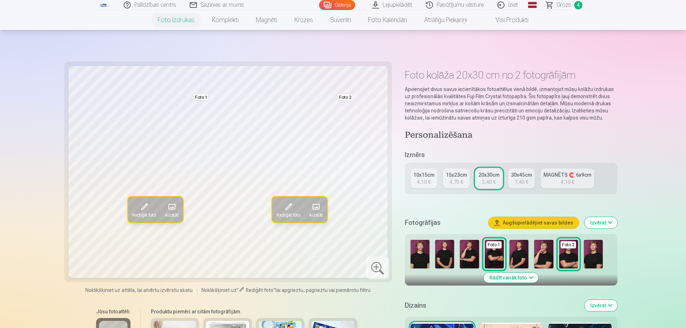
scroll to position [182, 0]
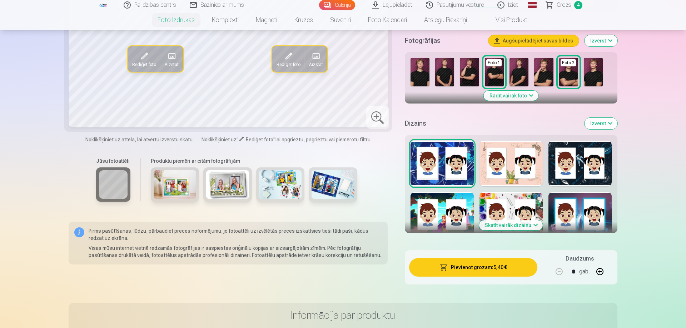
click at [480, 268] on button "Pievienot grozam : 5,40 €" at bounding box center [473, 267] width 128 height 19
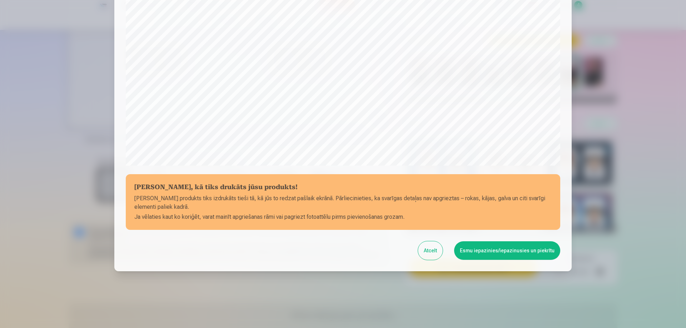
scroll to position [186, 0]
click at [533, 250] on button "Esmu iepazinies/iepazinusies un piekrītu" at bounding box center [507, 250] width 106 height 19
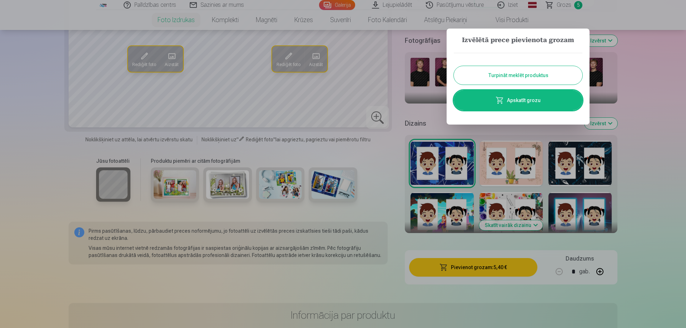
click at [548, 106] on link "Apskatīt grozu" at bounding box center [518, 100] width 129 height 20
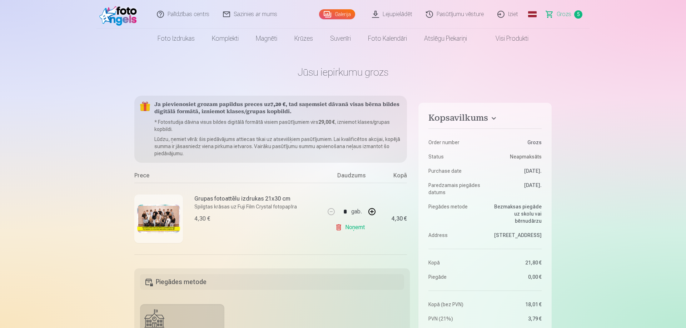
scroll to position [180, 0]
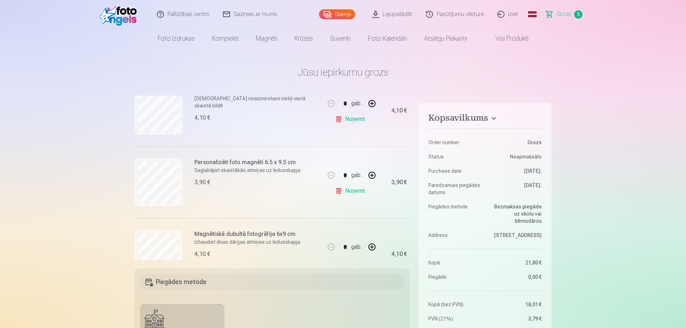
click at [233, 97] on p "[DEMOGRAPHIC_DATA] neaizmirstami mirkļi vienā skaistā bildē" at bounding box center [257, 102] width 126 height 14
click at [186, 112] on div "Foto kolāža 10x15 cm no 2 fotogrāfijām Divi neaizmirstami mirkļi vienā skaistā …" at bounding box center [229, 111] width 190 height 72
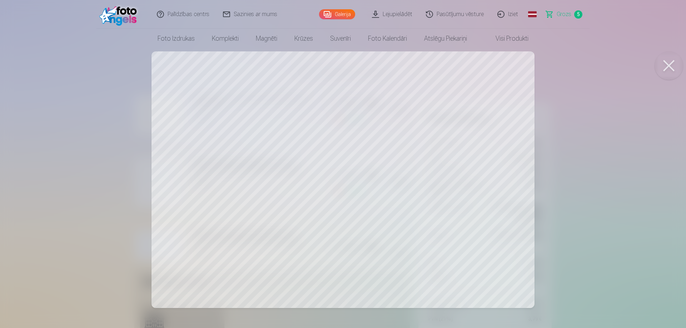
click at [590, 156] on div at bounding box center [343, 164] width 686 height 328
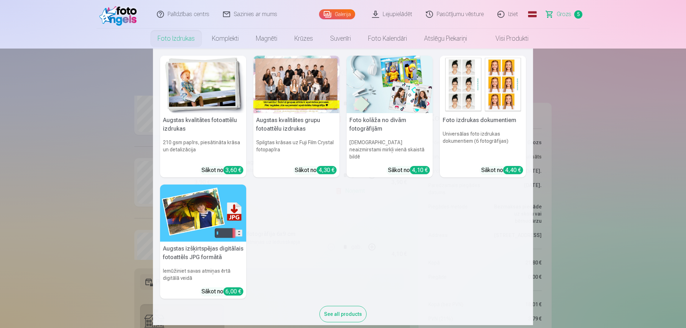
click at [368, 111] on img at bounding box center [390, 85] width 86 height 58
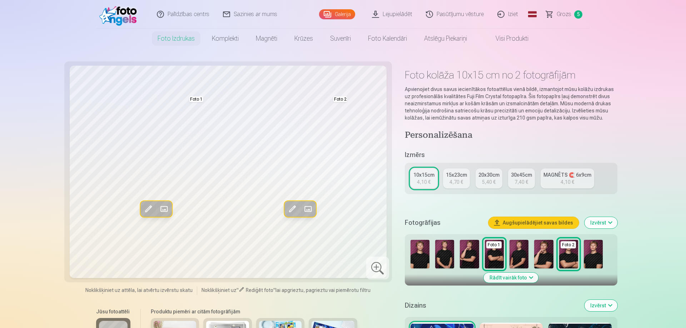
click at [466, 178] on link "15x23cm 4,70 €" at bounding box center [456, 179] width 27 height 20
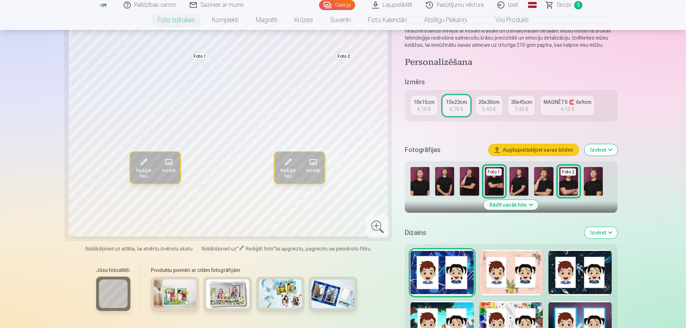
scroll to position [219, 0]
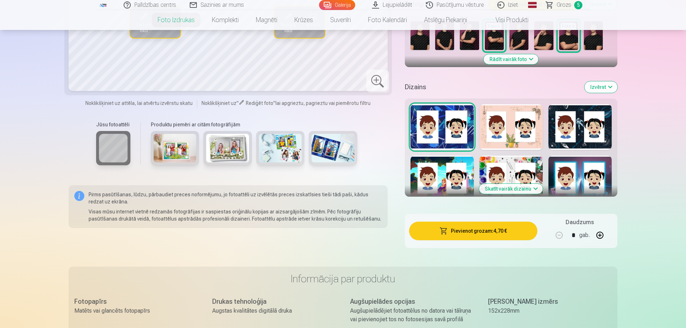
click at [480, 236] on button "Pievienot grozam : 4,70 €" at bounding box center [473, 231] width 128 height 19
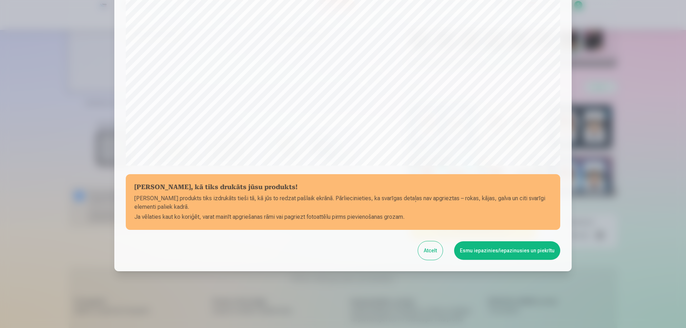
scroll to position [186, 0]
click at [469, 252] on button "Esmu iepazinies/iepazinusies un piekrītu" at bounding box center [507, 250] width 106 height 19
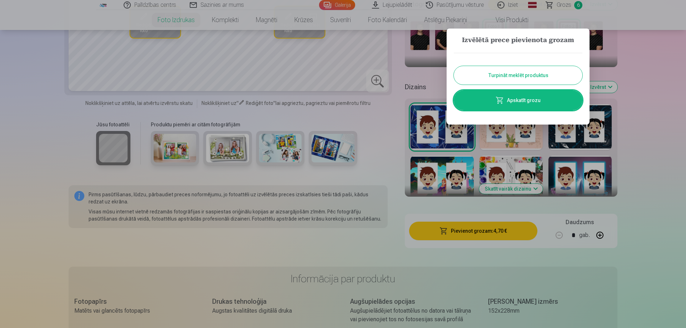
click at [529, 104] on link "Apskatīt grozu" at bounding box center [518, 100] width 129 height 20
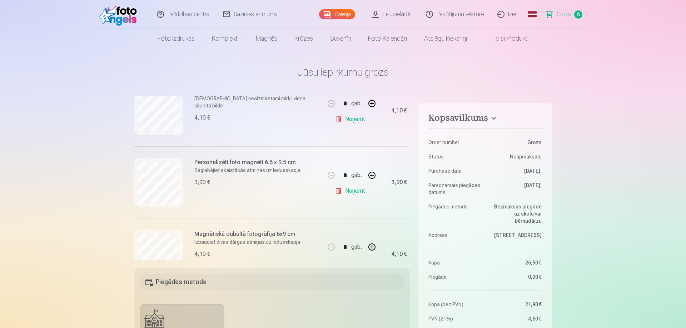
scroll to position [135, 0]
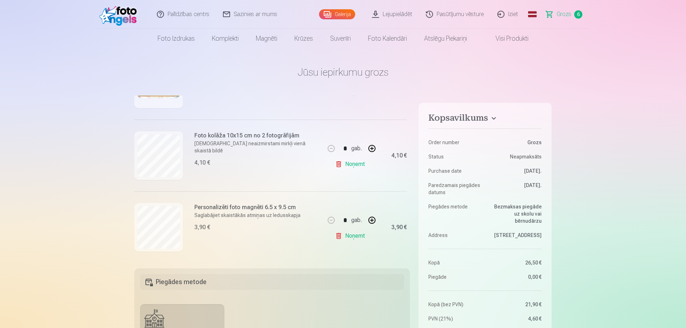
click at [347, 164] on link "Noņemt" at bounding box center [351, 164] width 33 height 14
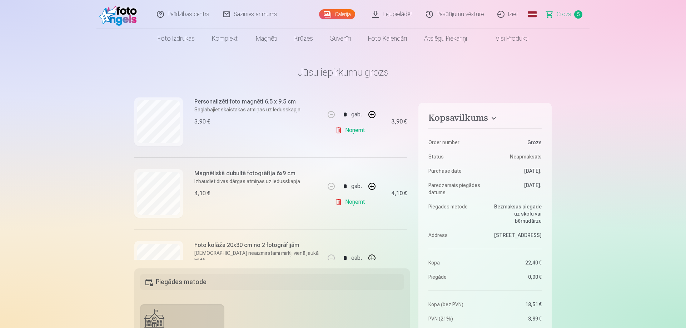
scroll to position [225, 0]
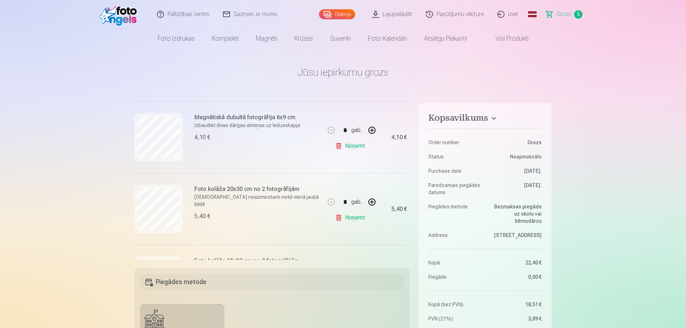
click at [359, 148] on link "Noņemt" at bounding box center [351, 146] width 33 height 14
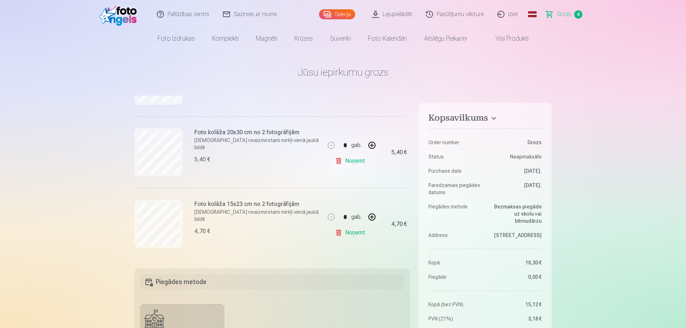
click at [354, 163] on link "Noņemt" at bounding box center [351, 161] width 33 height 14
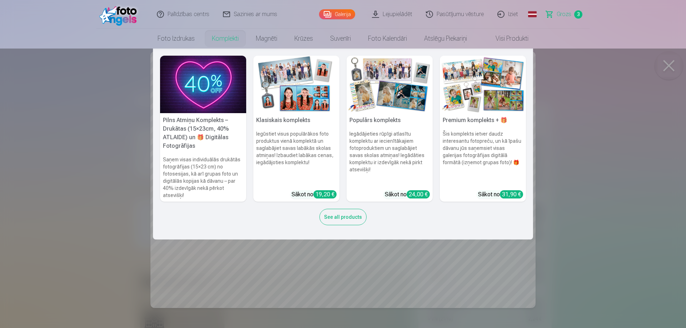
click at [227, 38] on link "Komplekti" at bounding box center [225, 39] width 44 height 20
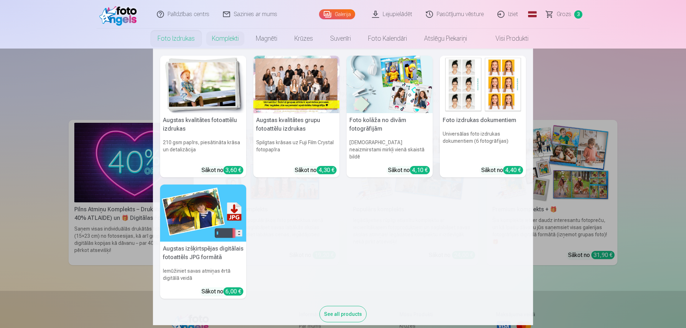
click at [389, 104] on img at bounding box center [390, 85] width 86 height 58
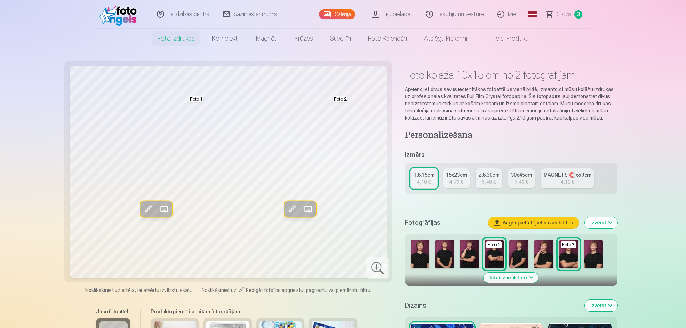
click at [565, 12] on span "Grozs" at bounding box center [564, 14] width 15 height 9
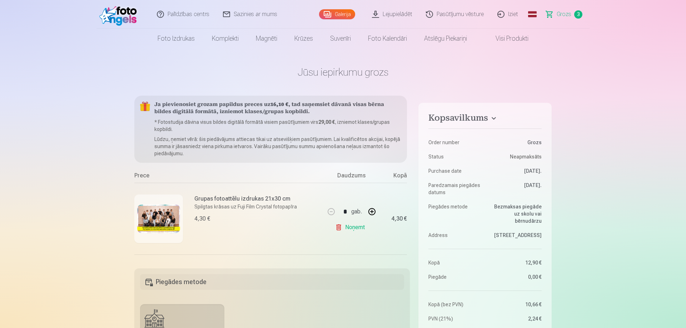
click at [139, 219] on img at bounding box center [158, 219] width 43 height 29
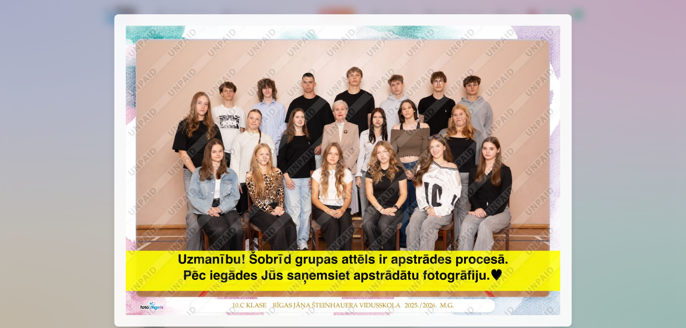
click at [175, 210] on img at bounding box center [343, 171] width 435 height 290
click at [647, 222] on div at bounding box center [343, 164] width 686 height 328
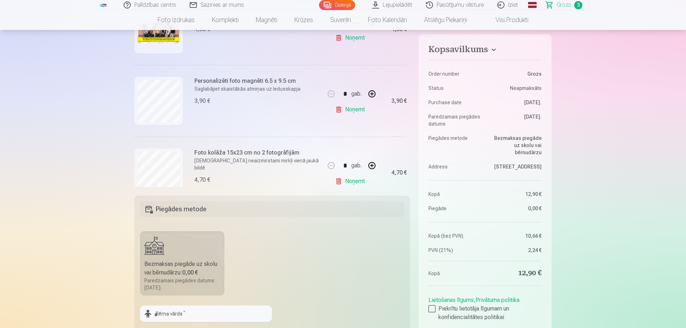
scroll to position [138, 0]
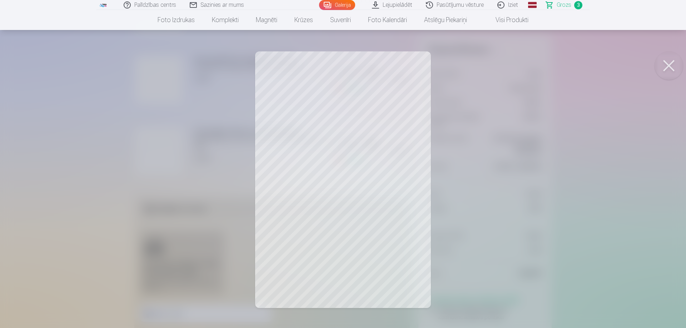
click at [403, 150] on div at bounding box center [343, 164] width 686 height 328
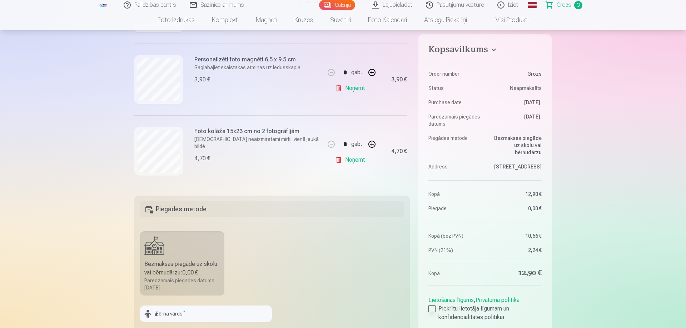
click at [431, 308] on div at bounding box center [431, 309] width 7 height 7
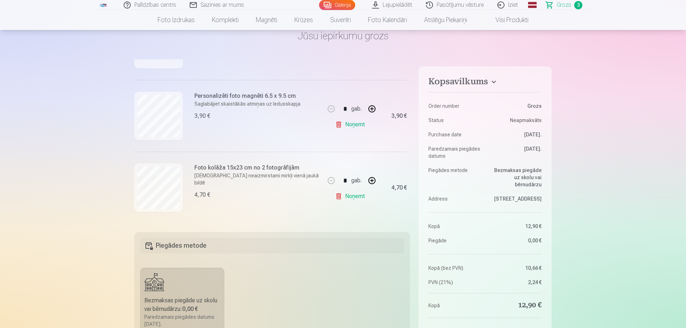
scroll to position [0, 0]
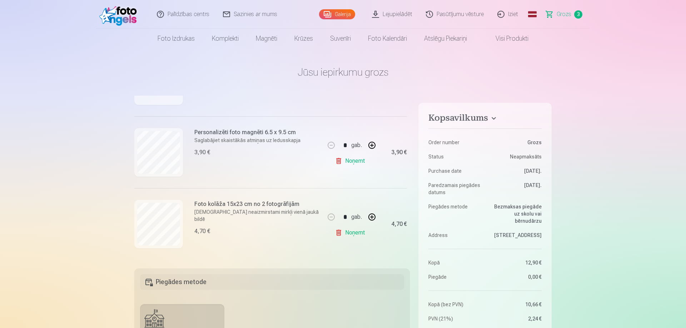
click at [388, 13] on link "Lejupielādēt" at bounding box center [393, 14] width 54 height 29
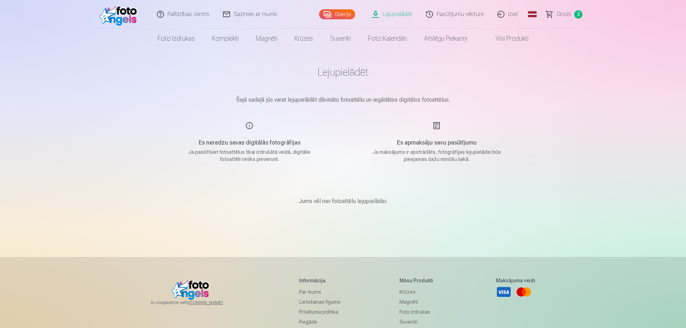
click at [245, 125] on div "Es neredzu savas digitālās fotogrāfijas Ja pasūtīsiet fotoattēlus tikai izdrukā…" at bounding box center [249, 141] width 170 height 41
click at [249, 124] on div "Es neredzu savas digitālās fotogrāfijas Ja pasūtīsiet fotoattēlus tikai izdrukā…" at bounding box center [249, 141] width 170 height 41
